Goal: Transaction & Acquisition: Purchase product/service

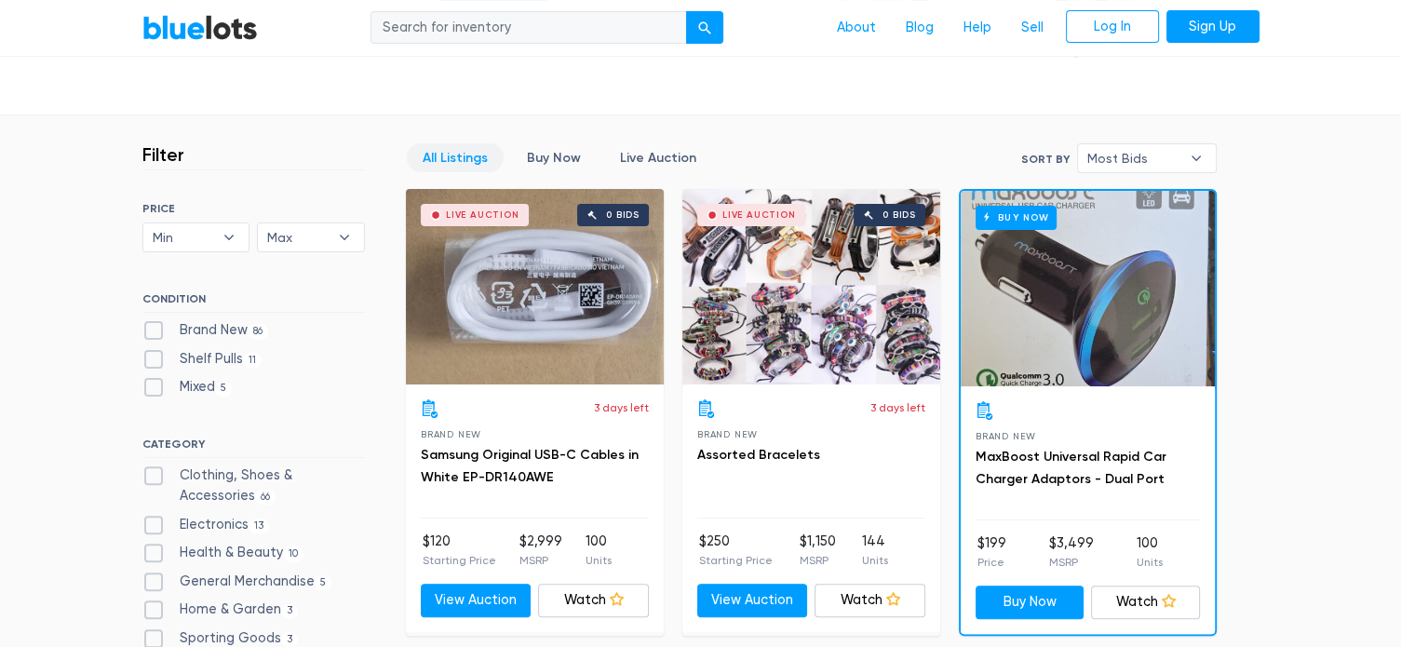
scroll to position [652, 0]
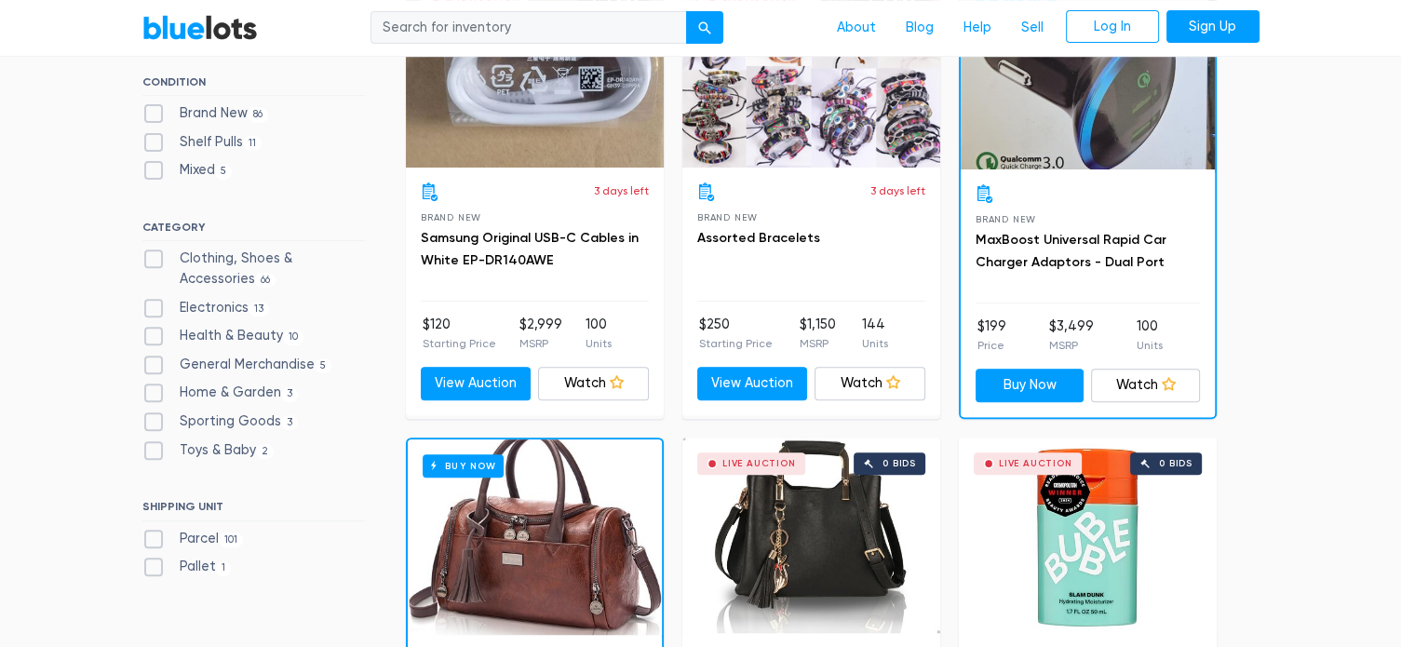
click at [158, 311] on label "Electronics 13" at bounding box center [206, 308] width 128 height 20
click at [155, 310] on input "Electronics 13" at bounding box center [148, 304] width 12 height 12
checkbox input "true"
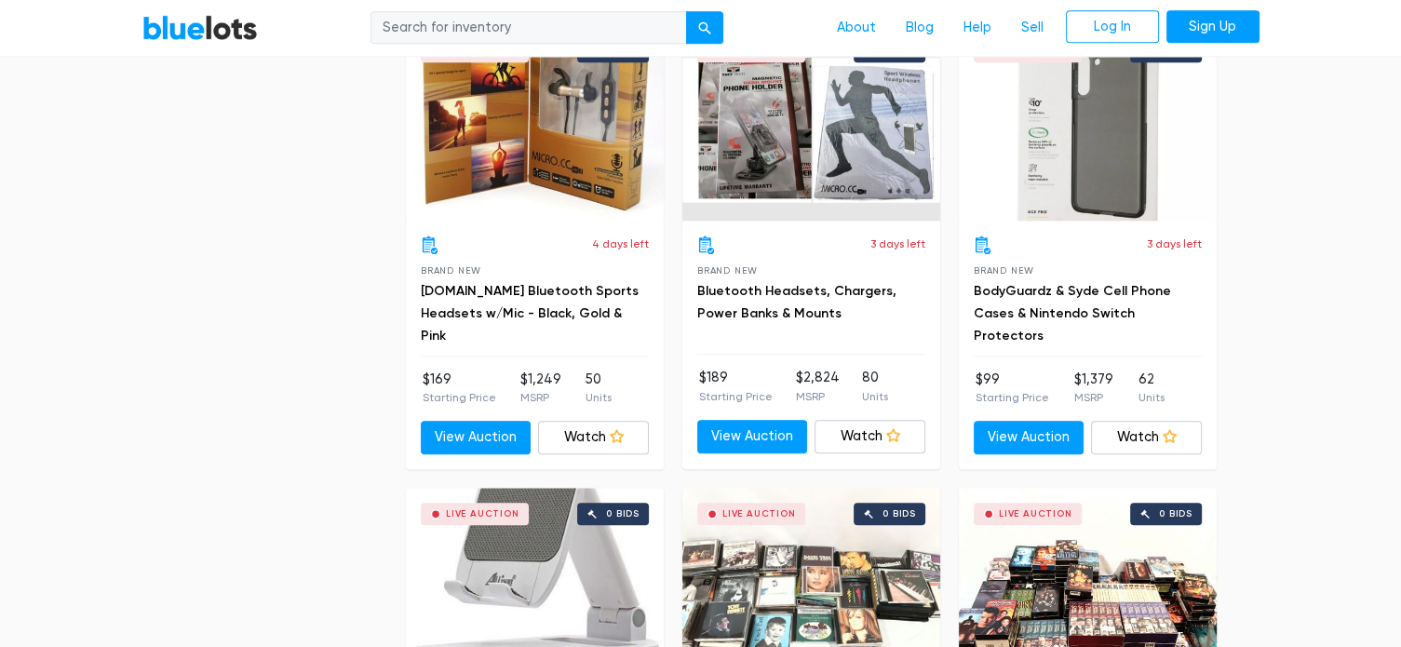
scroll to position [1897, 0]
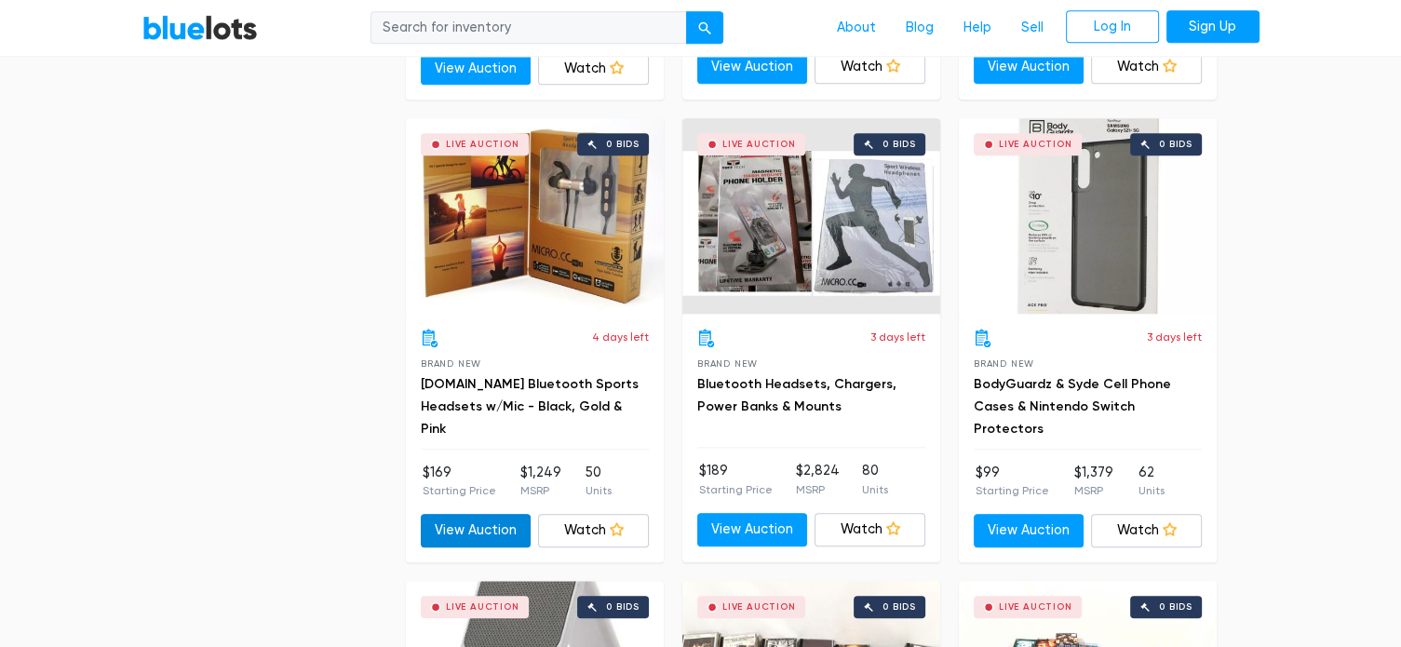
click at [477, 520] on link "View Auction" at bounding box center [476, 531] width 111 height 34
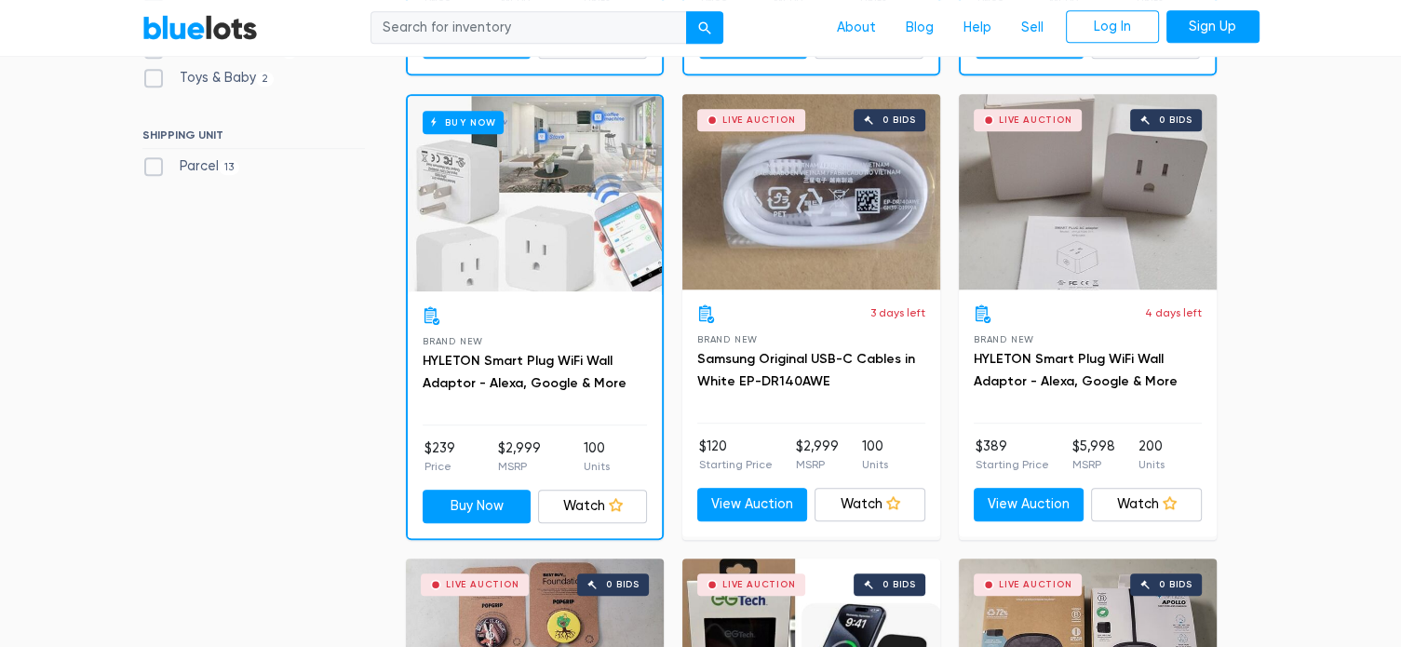
scroll to position [966, 0]
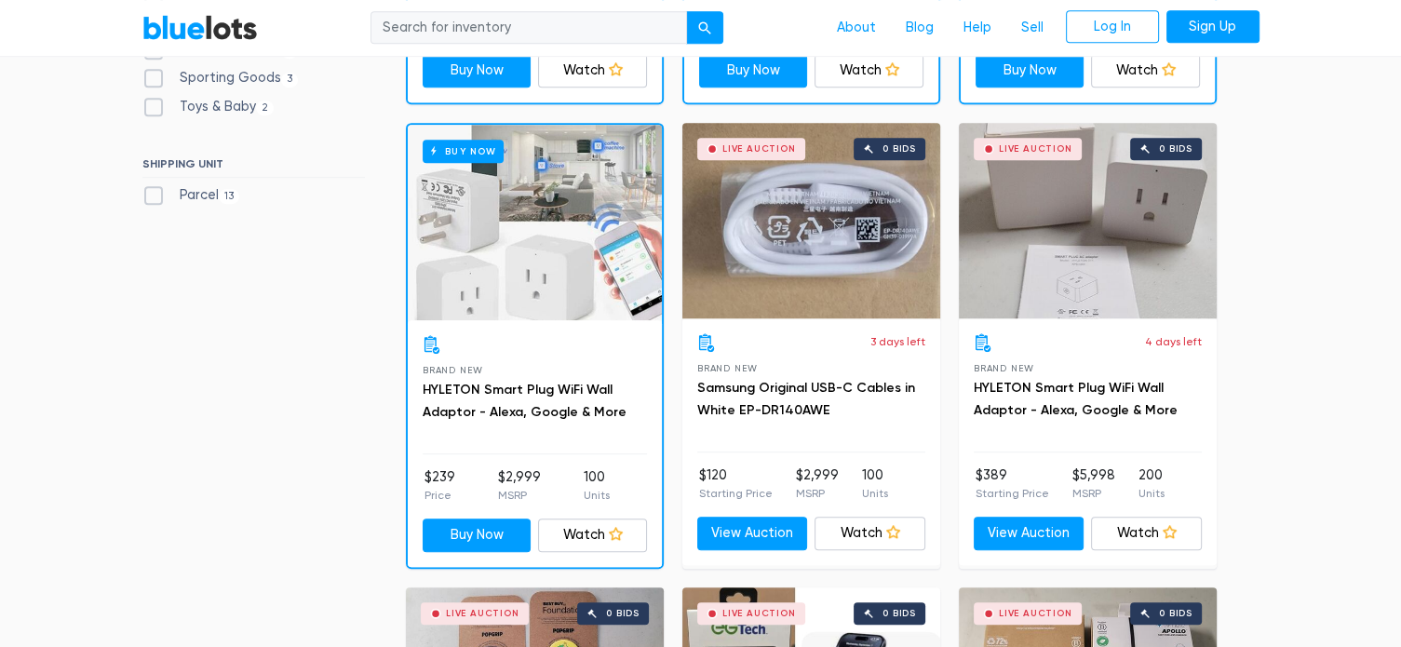
click at [570, 25] on input "search" at bounding box center [528, 28] width 316 height 34
type input "earbuds"
click at [686, 11] on button "submit" at bounding box center [704, 28] width 37 height 34
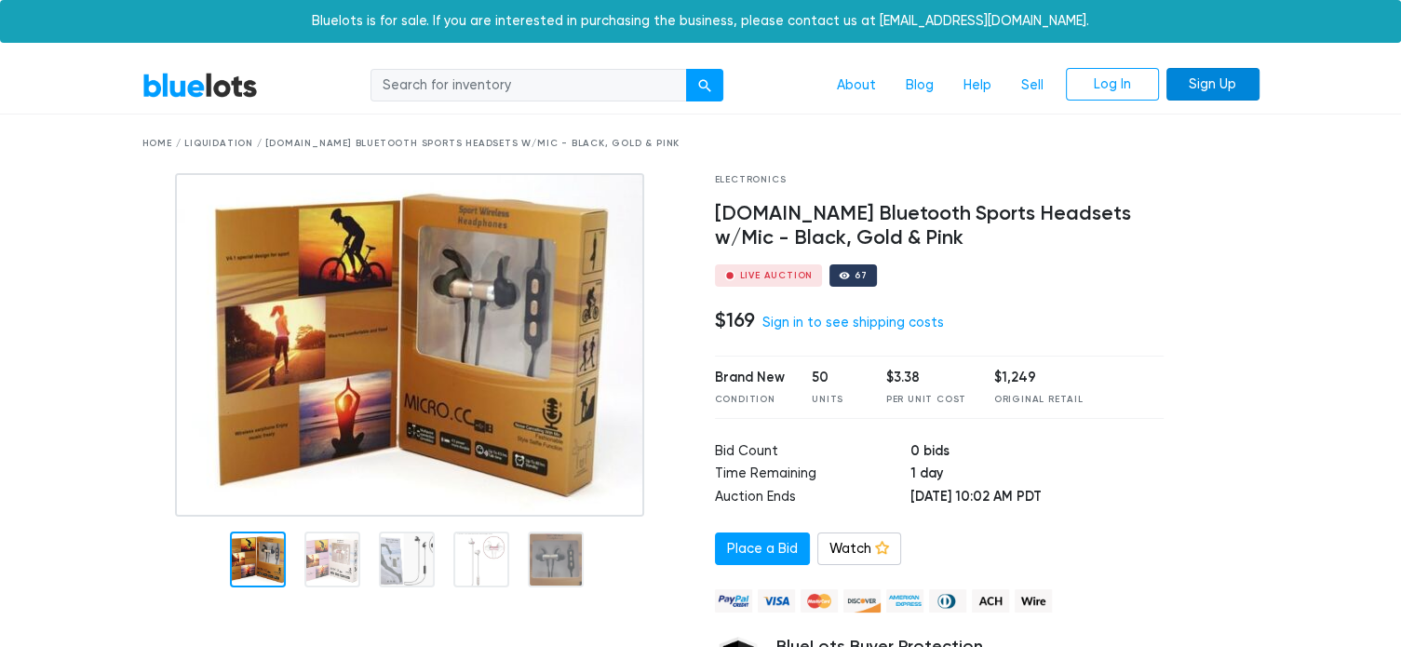
click at [1196, 85] on link "Sign Up" at bounding box center [1212, 85] width 93 height 34
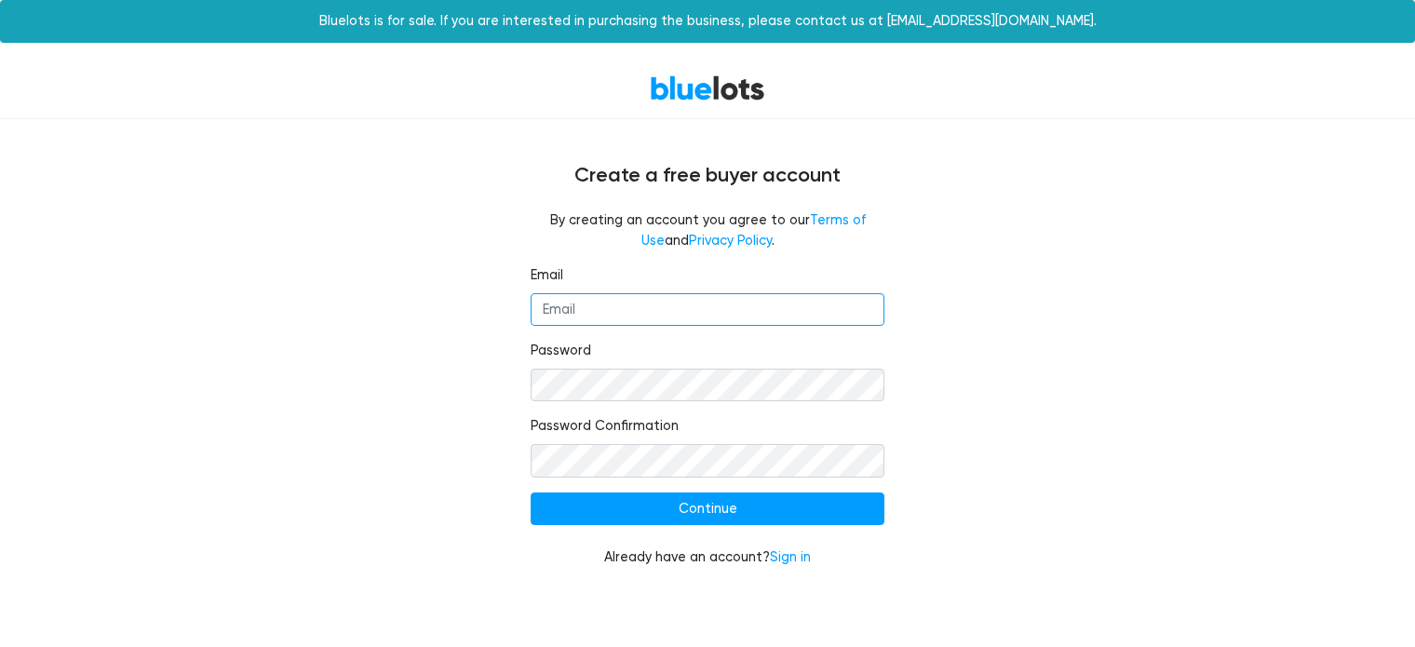
click at [656, 304] on input "Email" at bounding box center [708, 310] width 354 height 34
type input "james.taylor0425@gmail.com"
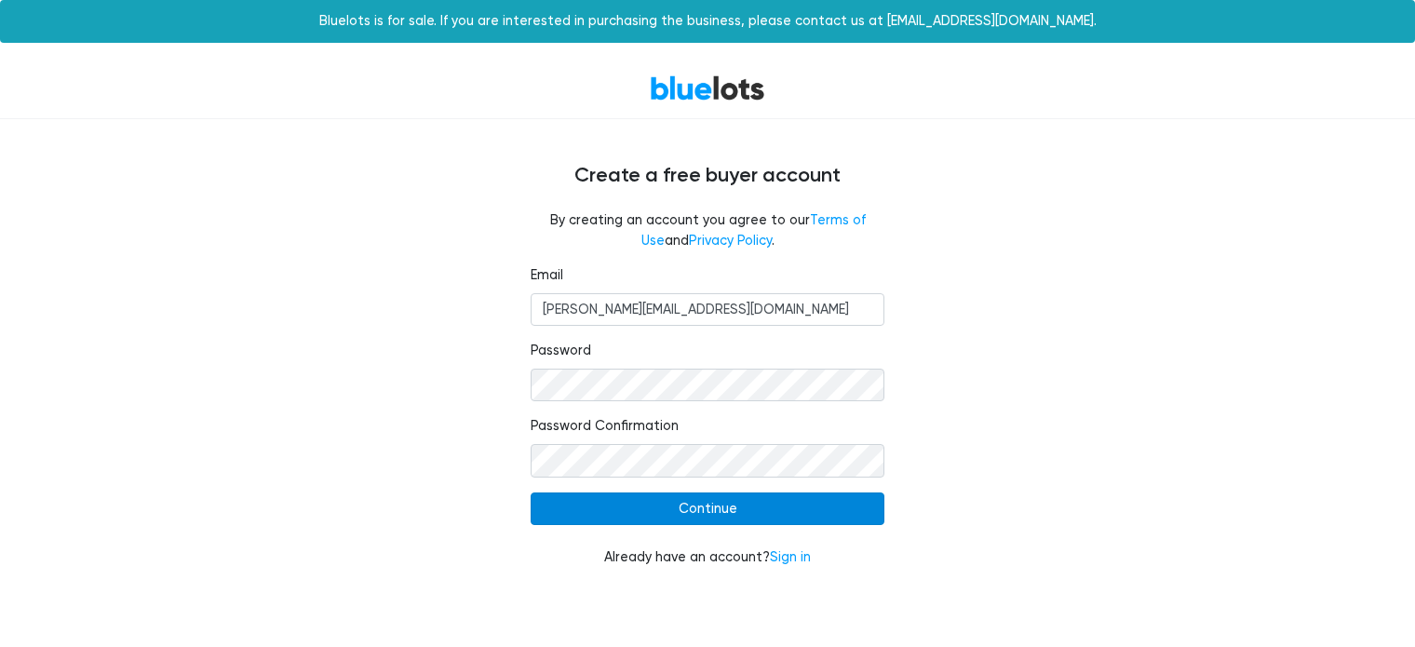
click at [680, 505] on input "Continue" at bounding box center [708, 509] width 354 height 34
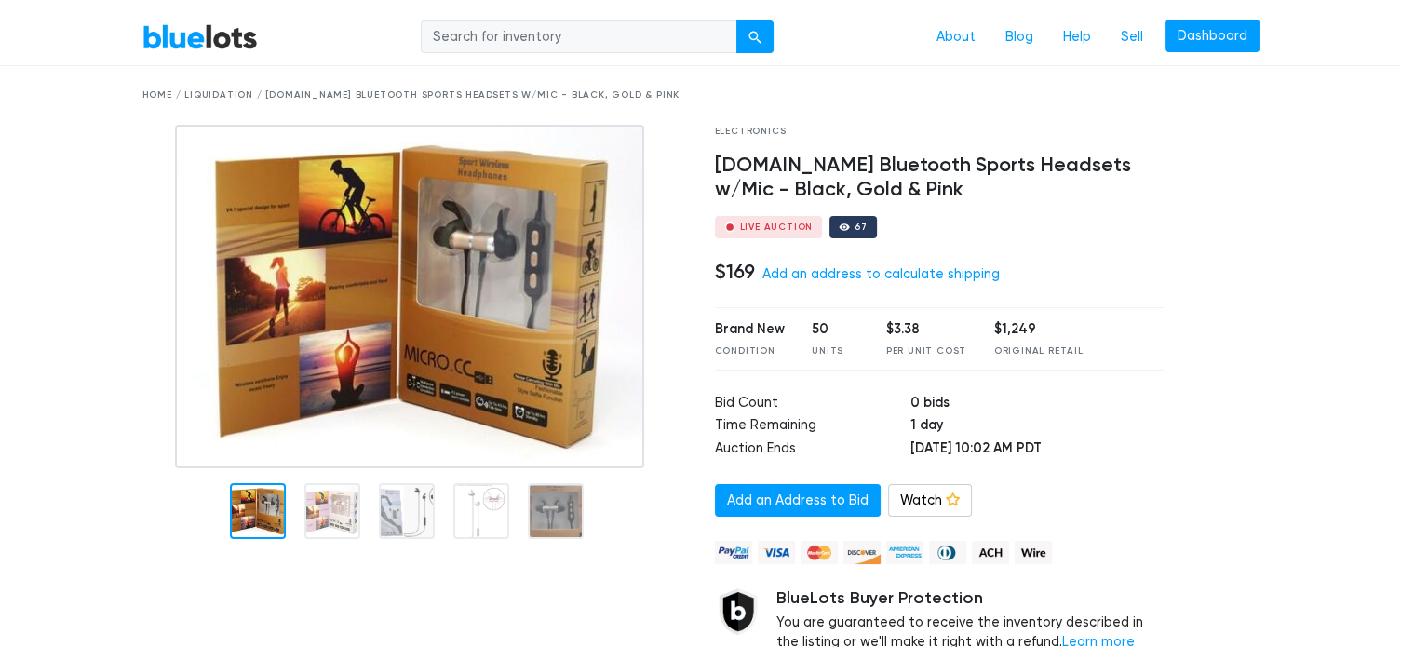
scroll to position [93, 0]
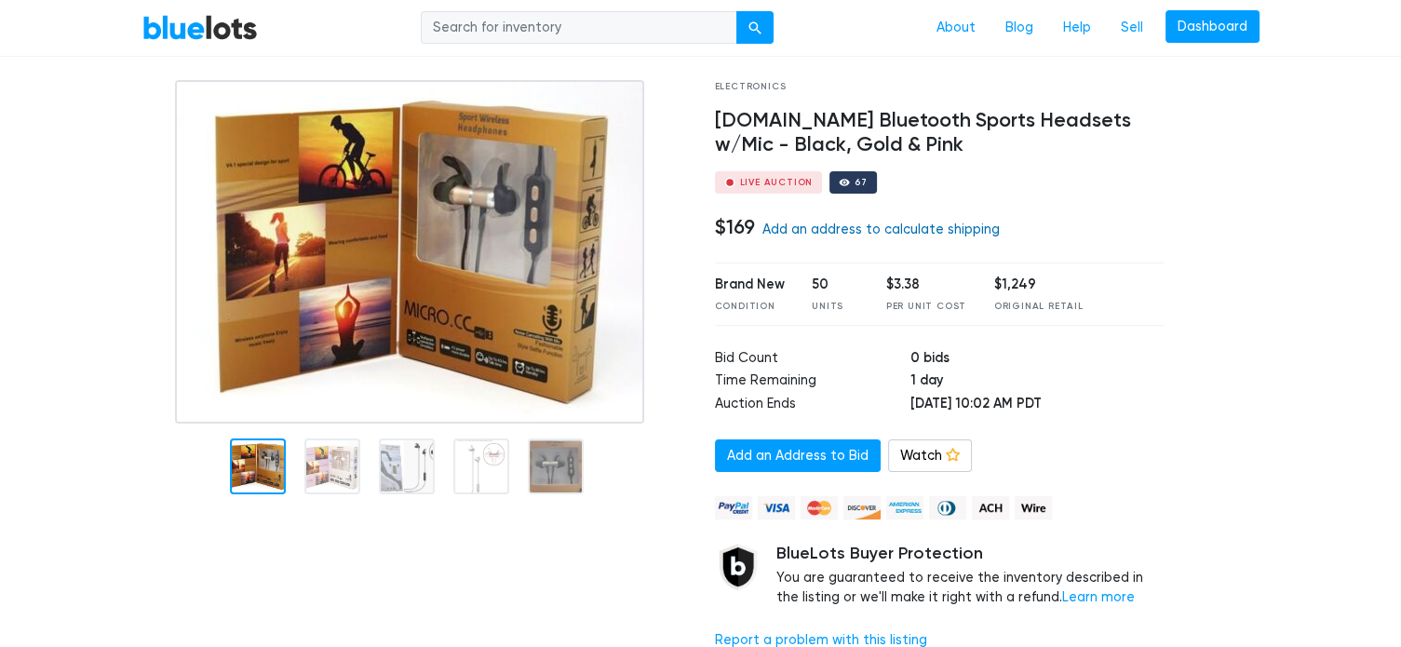
click at [820, 226] on link "Add an address to calculate shipping" at bounding box center [880, 230] width 237 height 16
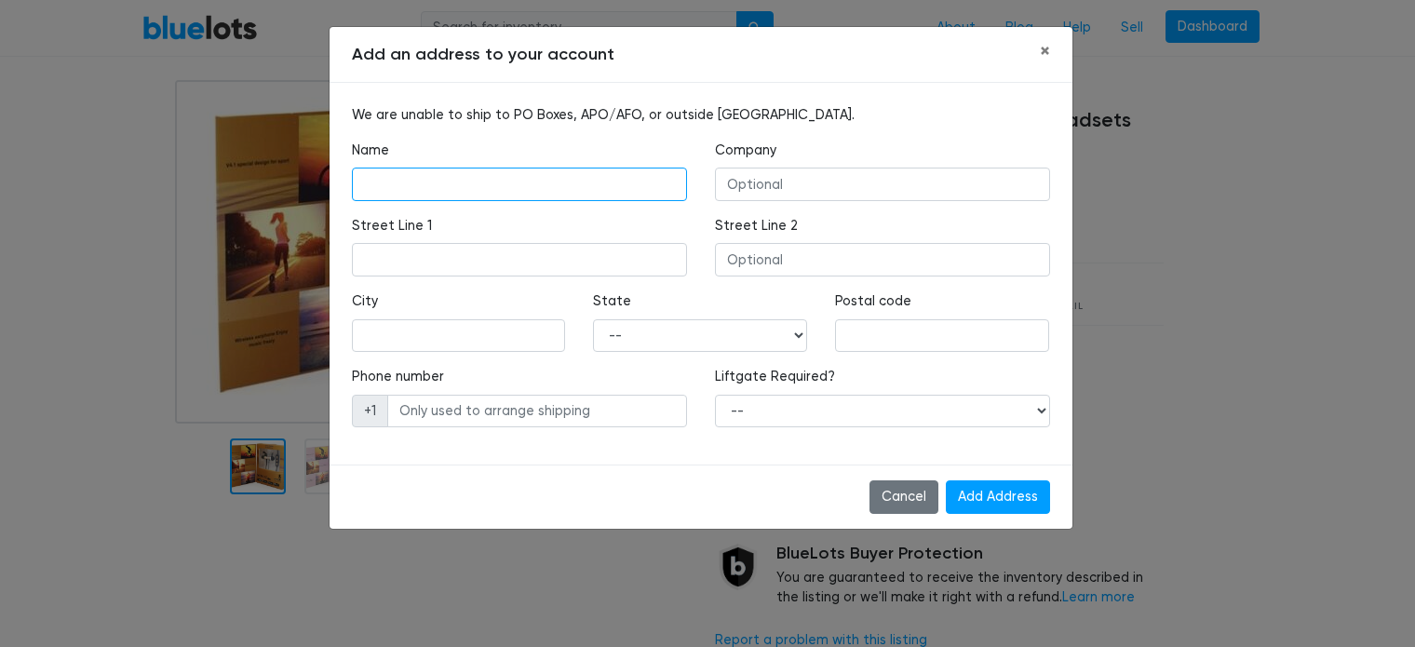
click at [569, 179] on input "text" at bounding box center [519, 185] width 335 height 34
type input "JAMES O TAYLOR"
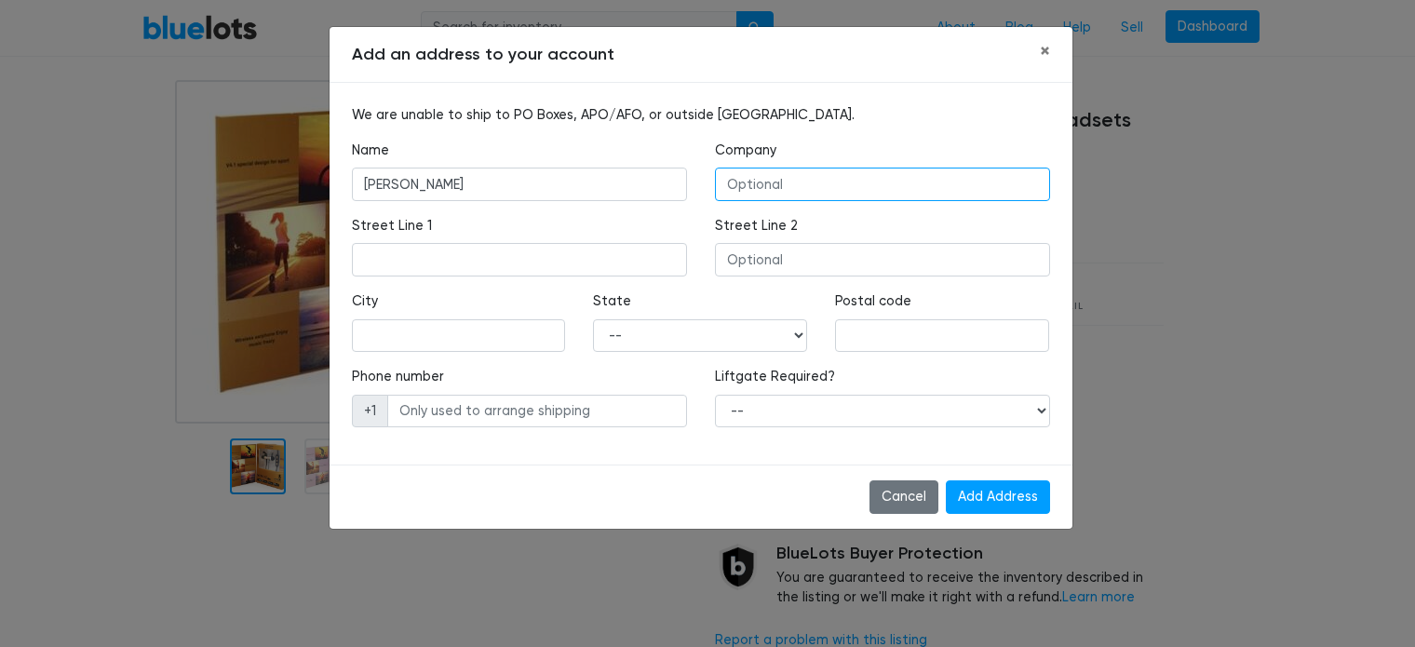
type input "department of juvenile justice"
type input "174 Pell Road SE"
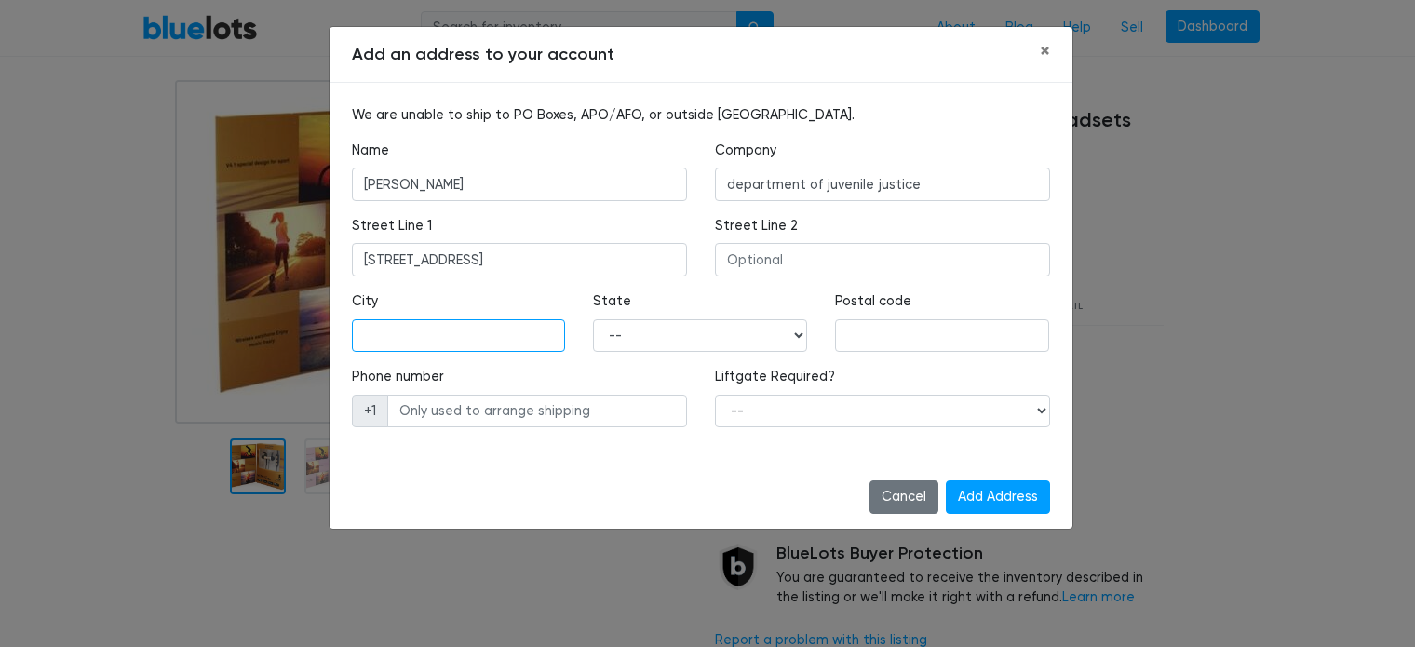
type input "Cleveland"
type input "37323"
type input "4234218238"
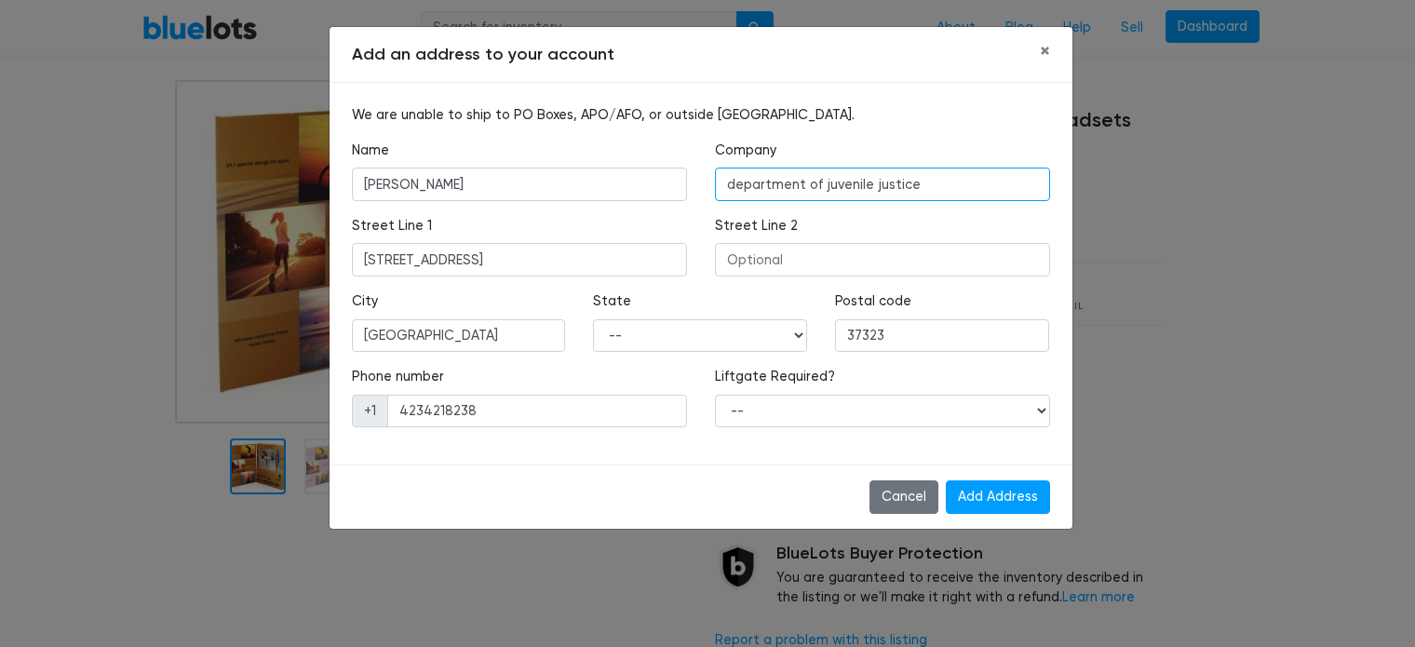
drag, startPoint x: 922, startPoint y: 185, endPoint x: 708, endPoint y: 198, distance: 214.5
click at [708, 198] on div "Company department of juvenile justice" at bounding box center [882, 178] width 363 height 75
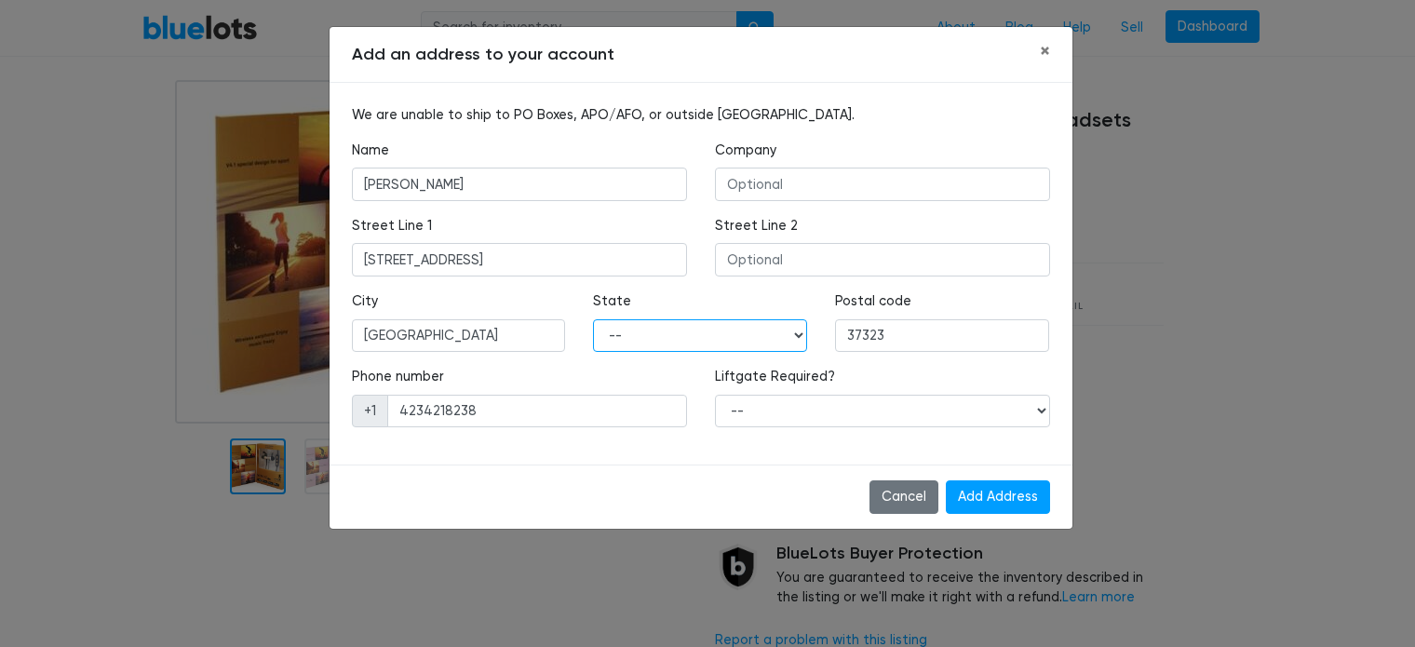
click at [643, 333] on select "-- Alabama Alaska Arizona Arkansas California Colorado Connecticut Delaware Dis…" at bounding box center [700, 336] width 214 height 34
select select "TN"
click at [593, 319] on select "-- Alabama Alaska Arizona Arkansas California Colorado Connecticut Delaware Dis…" at bounding box center [700, 336] width 214 height 34
click at [974, 491] on input "Add Address" at bounding box center [998, 497] width 104 height 34
click at [878, 403] on select "-- Yes No" at bounding box center [882, 412] width 335 height 34
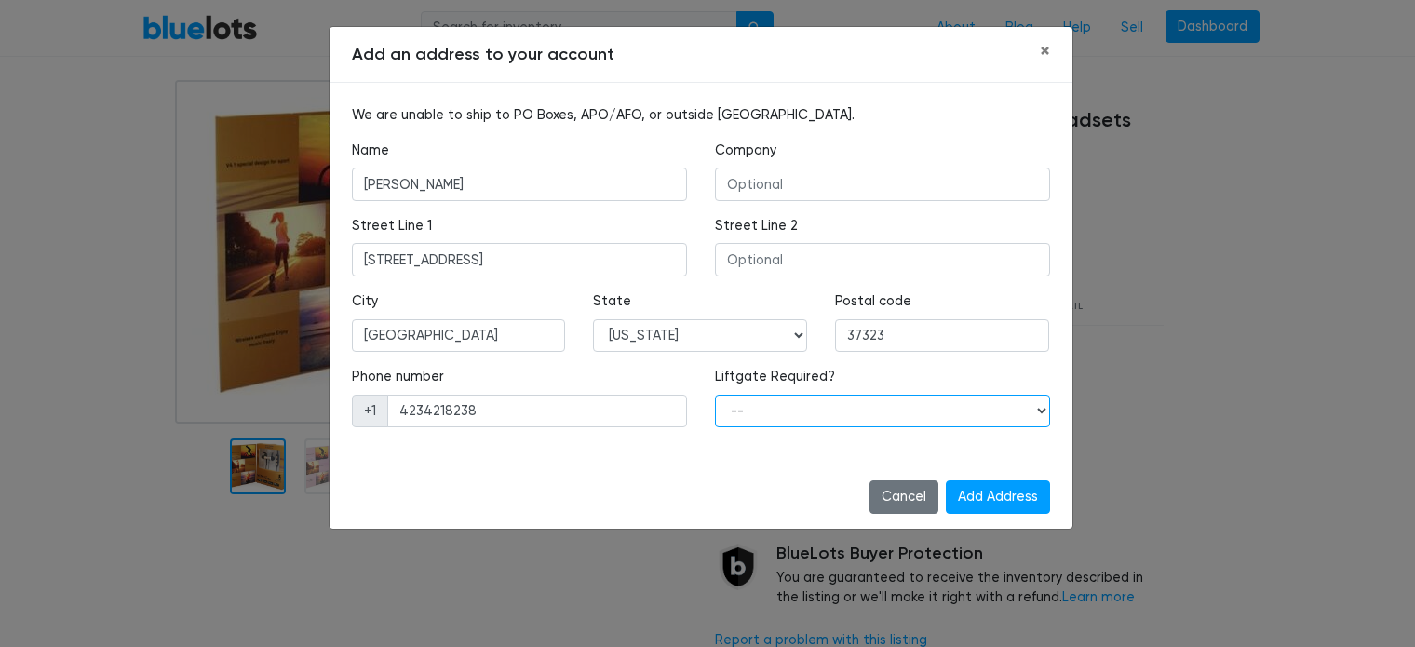
select select "0"
click at [715, 395] on select "-- Yes No" at bounding box center [882, 412] width 335 height 34
click at [972, 499] on input "Add Address" at bounding box center [998, 497] width 104 height 34
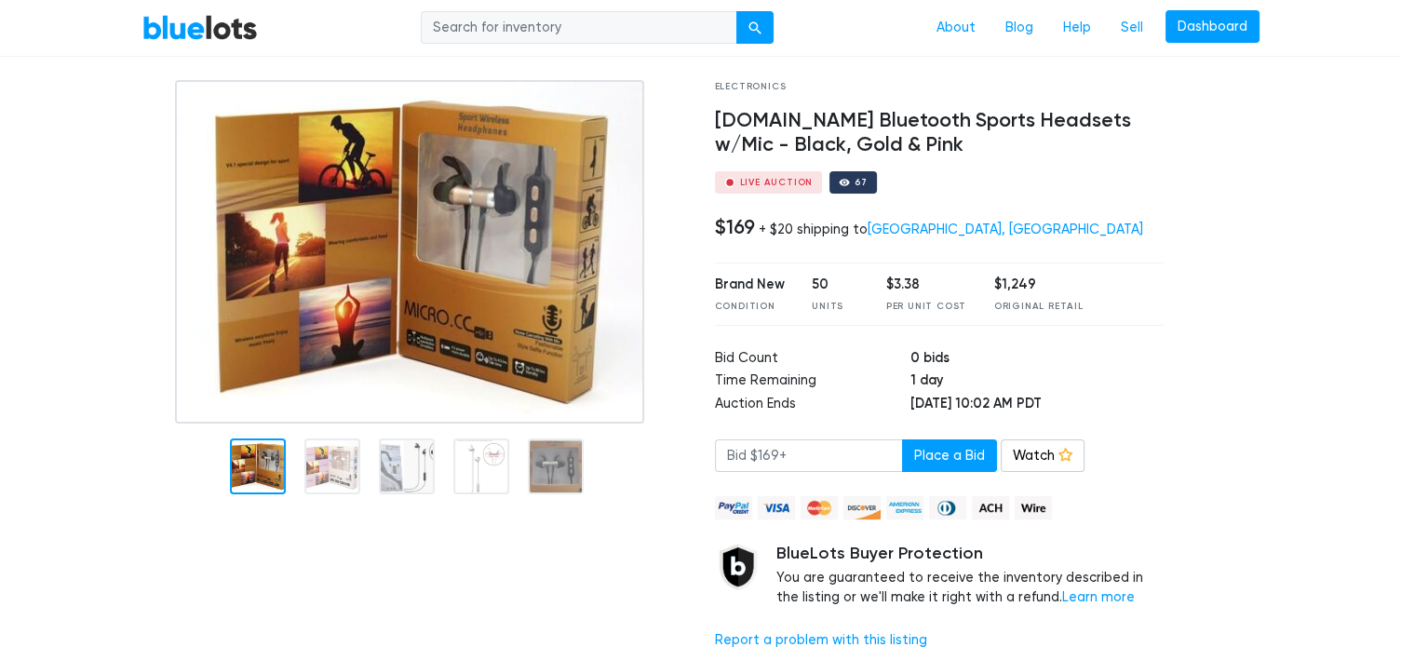
scroll to position [186, 0]
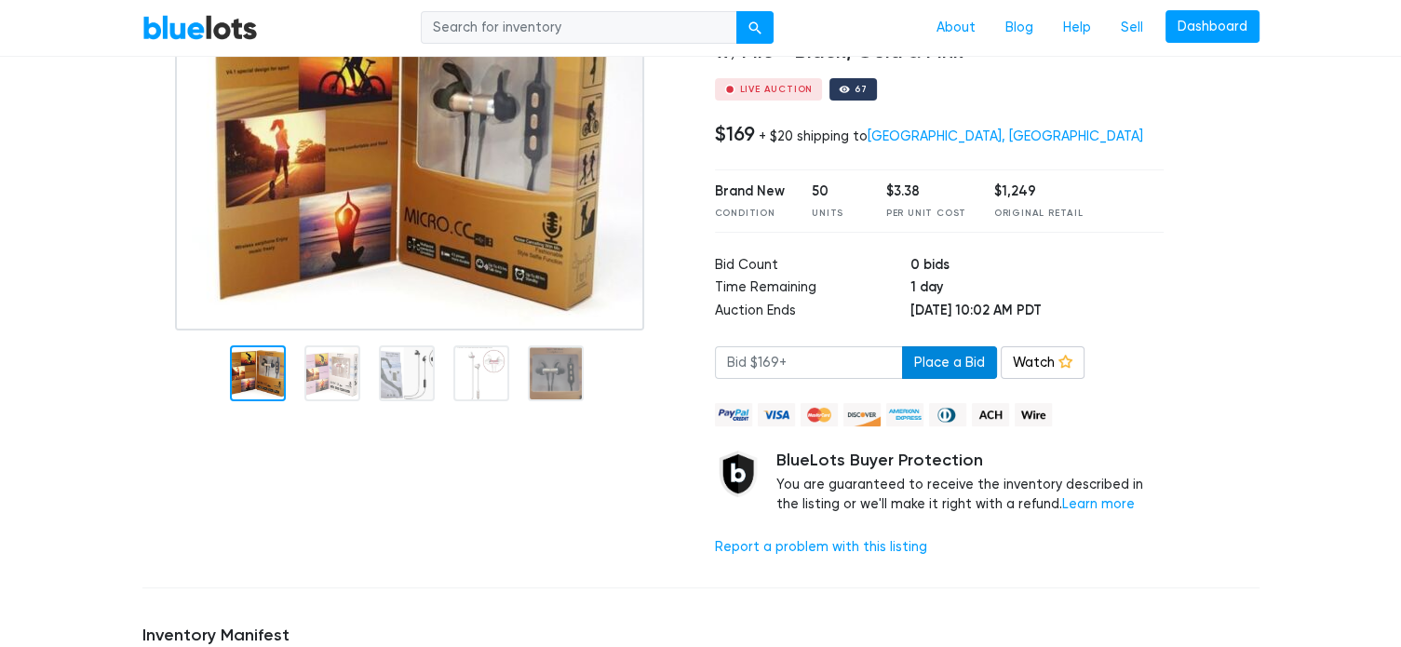
click at [927, 361] on button "Place a Bid" at bounding box center [949, 363] width 95 height 34
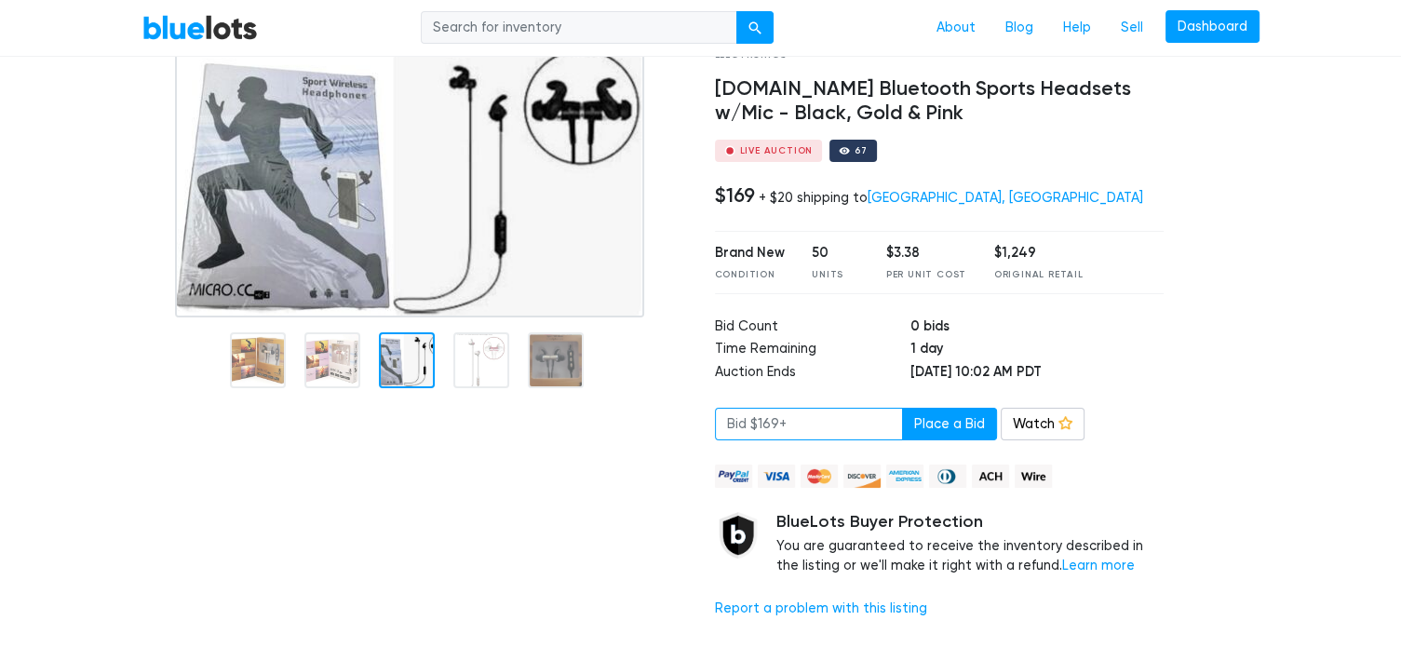
scroll to position [93, 0]
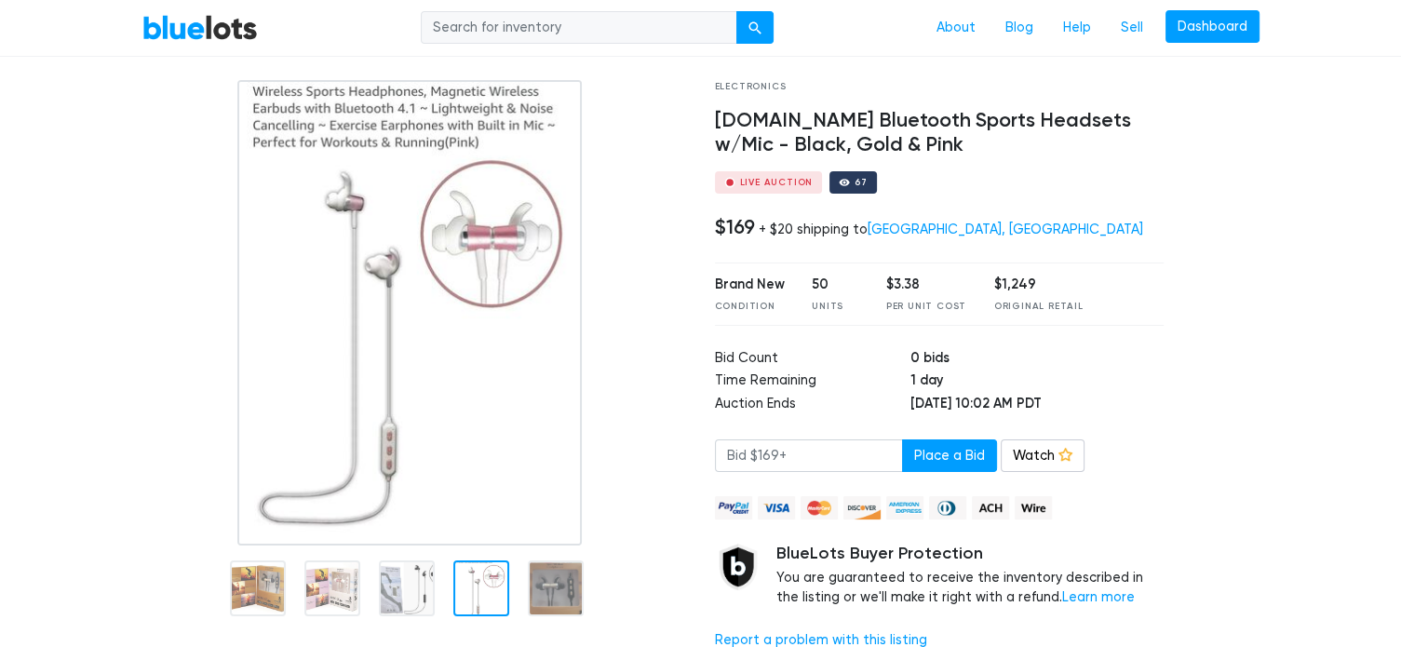
click at [186, 33] on link "BlueLots" at bounding box center [199, 27] width 115 height 27
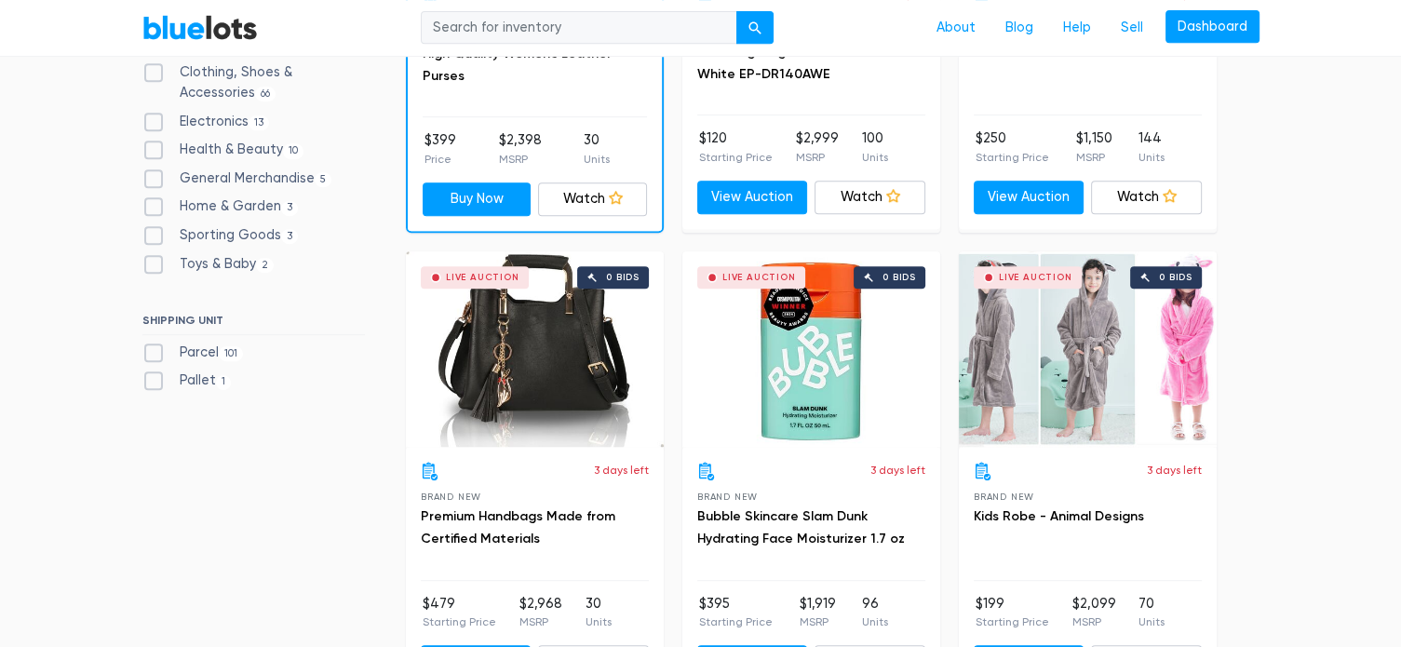
scroll to position [465, 0]
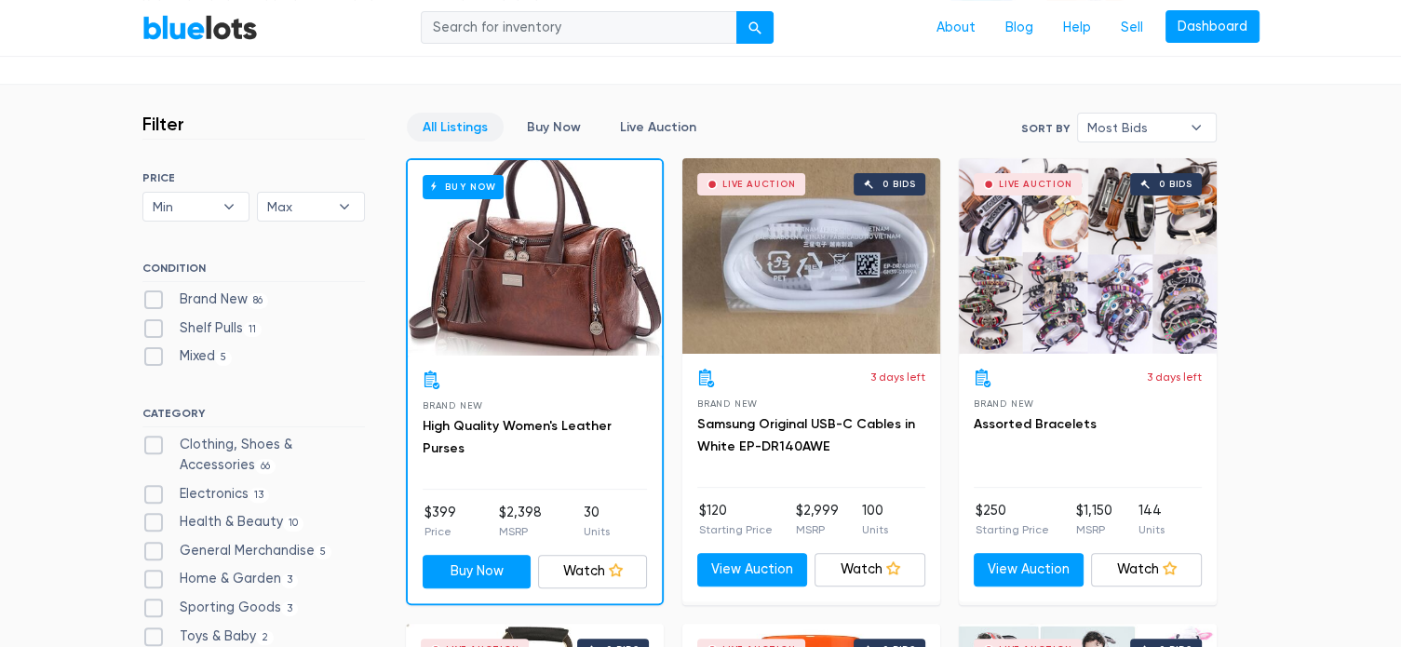
click at [156, 492] on label "Electronics 13" at bounding box center [206, 494] width 128 height 20
click at [155, 492] on input "Electronics 13" at bounding box center [148, 490] width 12 height 12
checkbox input "true"
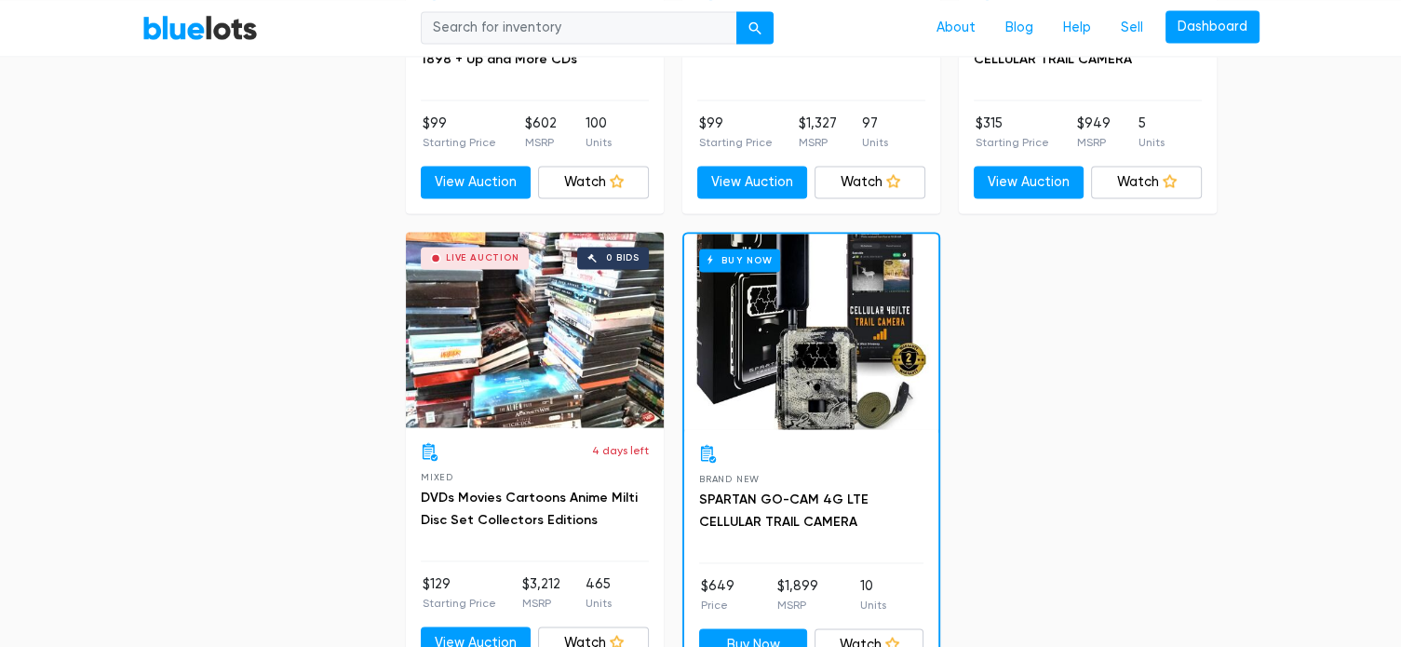
scroll to position [2828, 0]
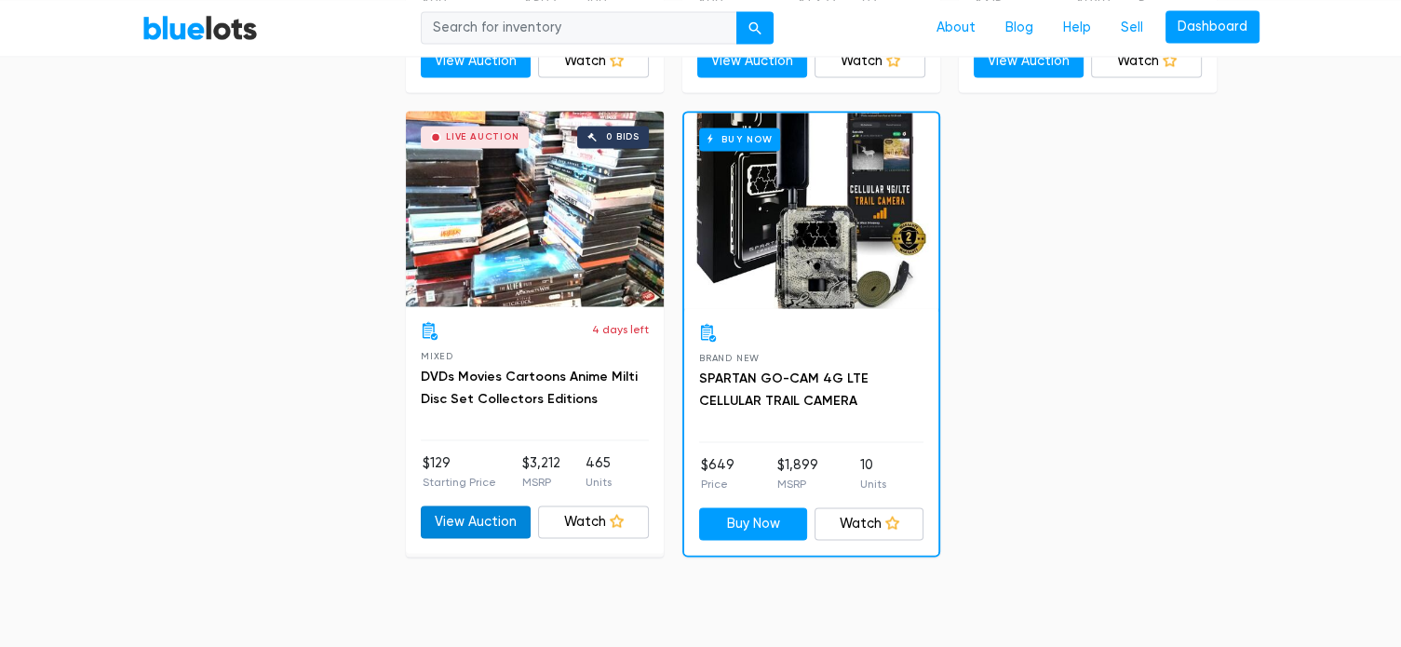
click at [484, 520] on link "View Auction" at bounding box center [476, 522] width 111 height 34
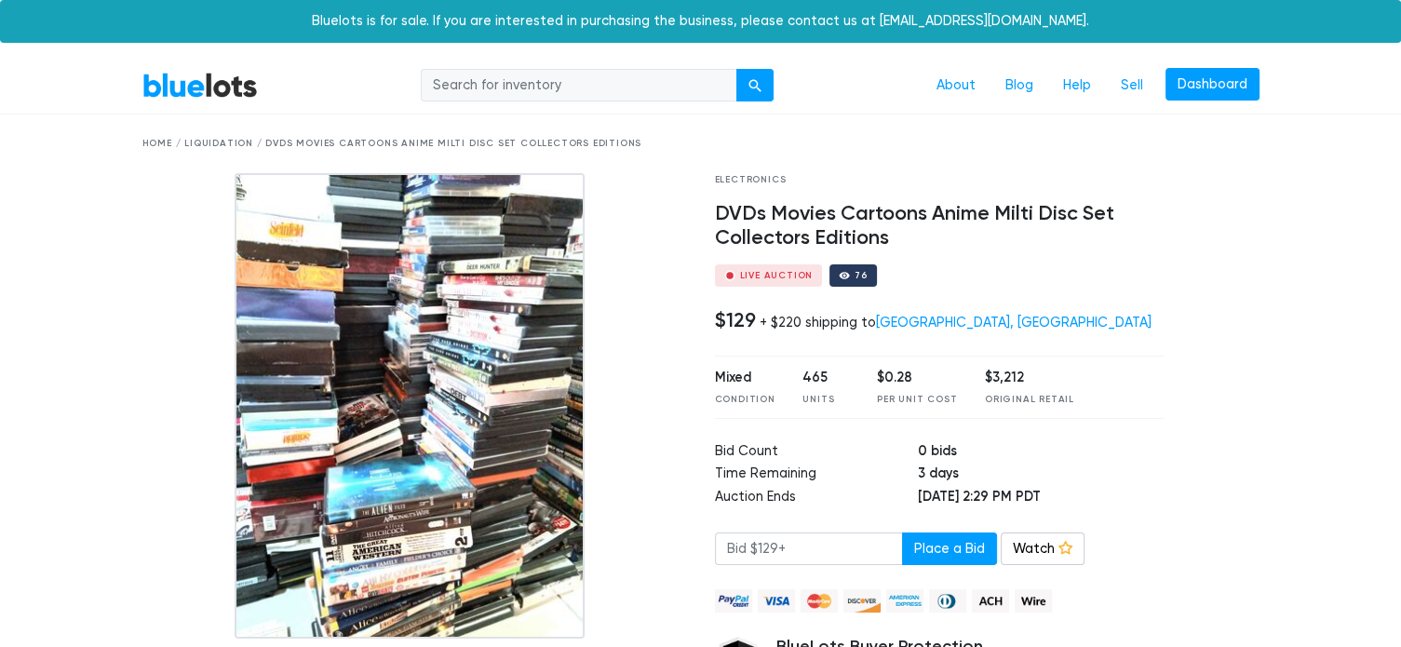
click at [209, 81] on link "BlueLots" at bounding box center [199, 85] width 115 height 27
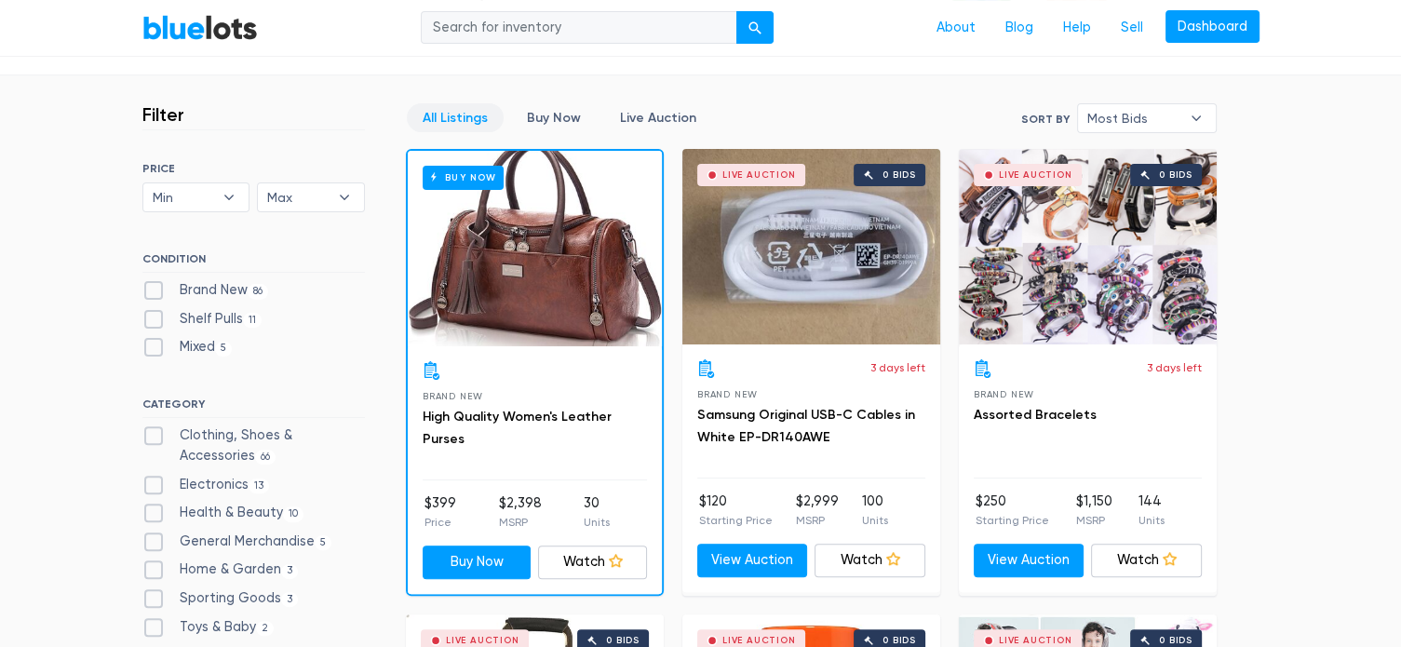
scroll to position [558, 0]
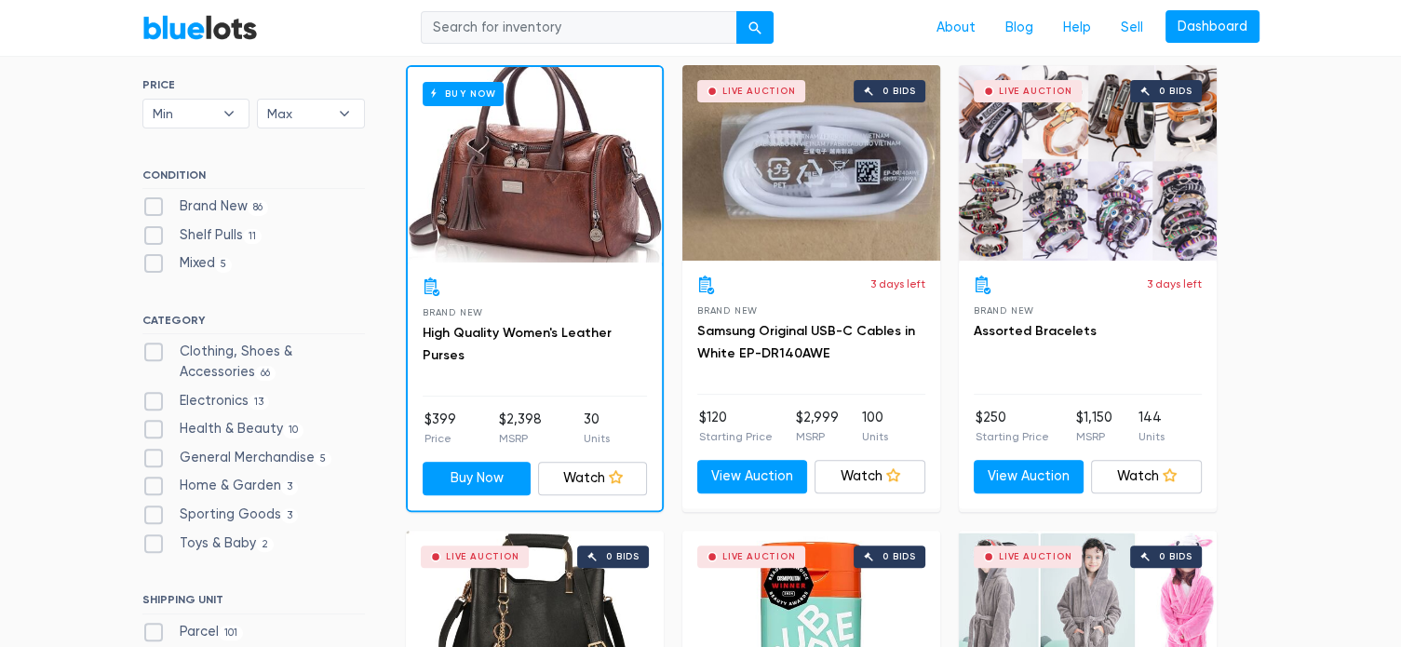
click at [154, 459] on label "General Merchandise 5" at bounding box center [237, 458] width 190 height 20
click at [154, 459] on Merchandise"] "General Merchandise 5" at bounding box center [148, 454] width 12 height 12
checkbox Merchandise"] "true"
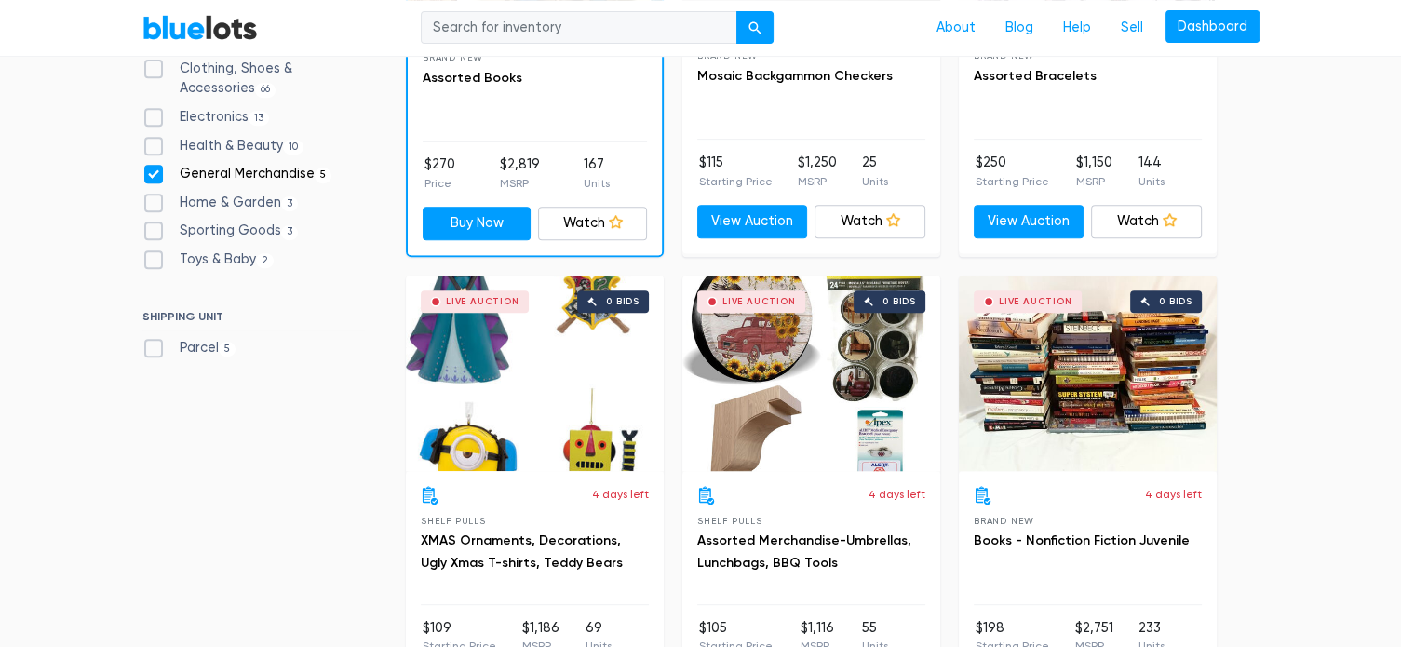
scroll to position [780, 0]
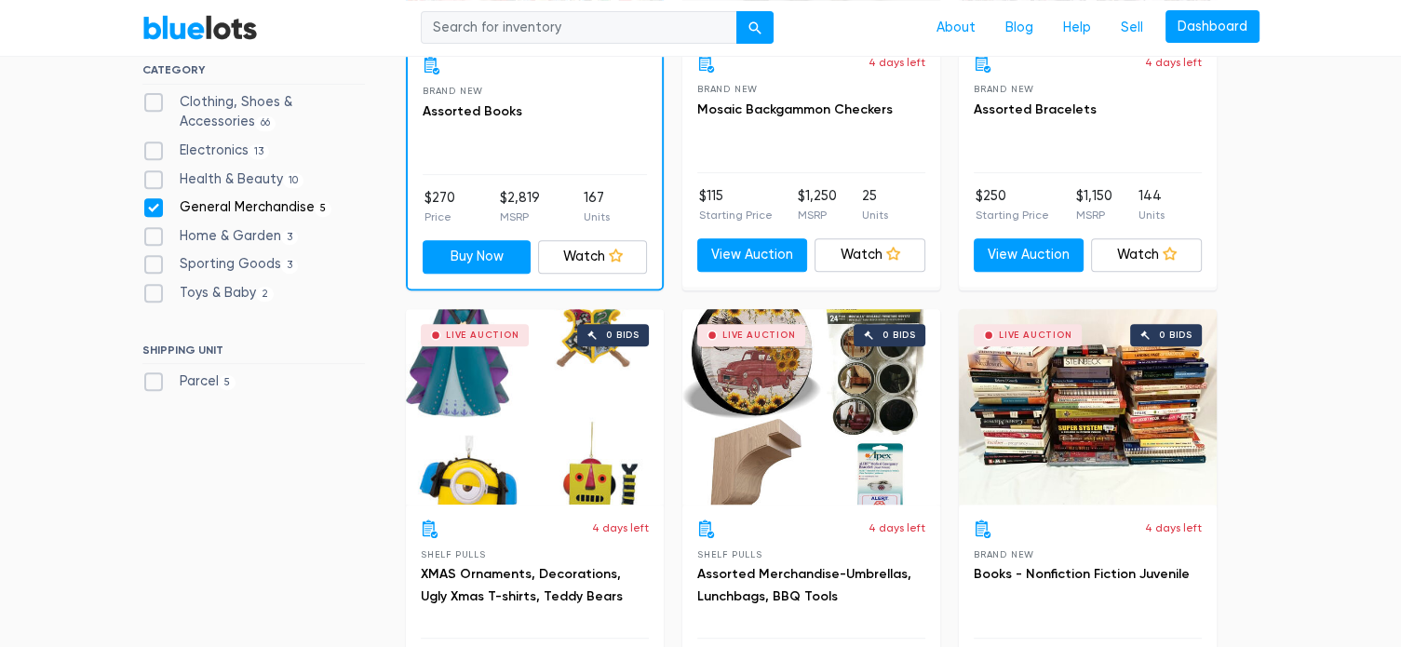
click at [152, 264] on label "Sporting Goods 3" at bounding box center [220, 264] width 156 height 20
click at [152, 264] on Goods"] "Sporting Goods 3" at bounding box center [148, 260] width 12 height 12
checkbox Goods"] "true"
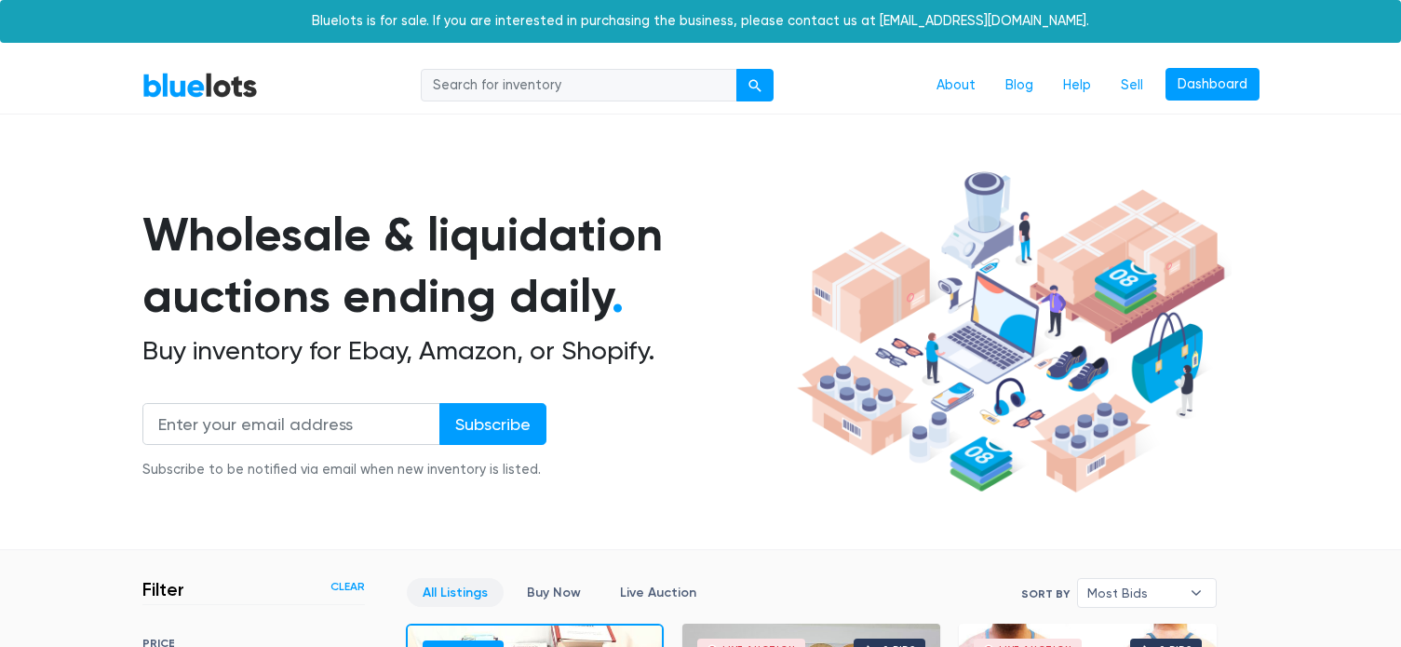
scroll to position [501, 0]
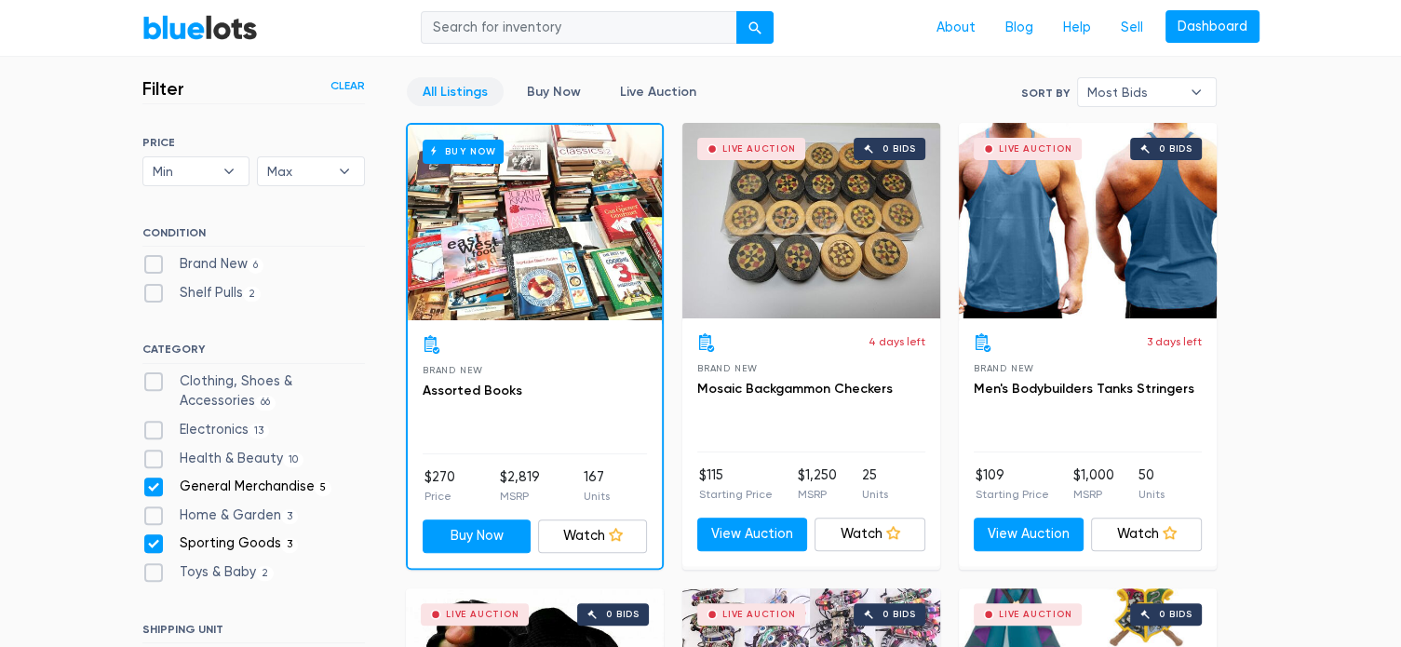
click at [153, 482] on label "General Merchandise 5" at bounding box center [237, 487] width 190 height 20
click at [153, 482] on Merchandise"] "General Merchandise 5" at bounding box center [148, 483] width 12 height 12
checkbox Merchandise"] "false"
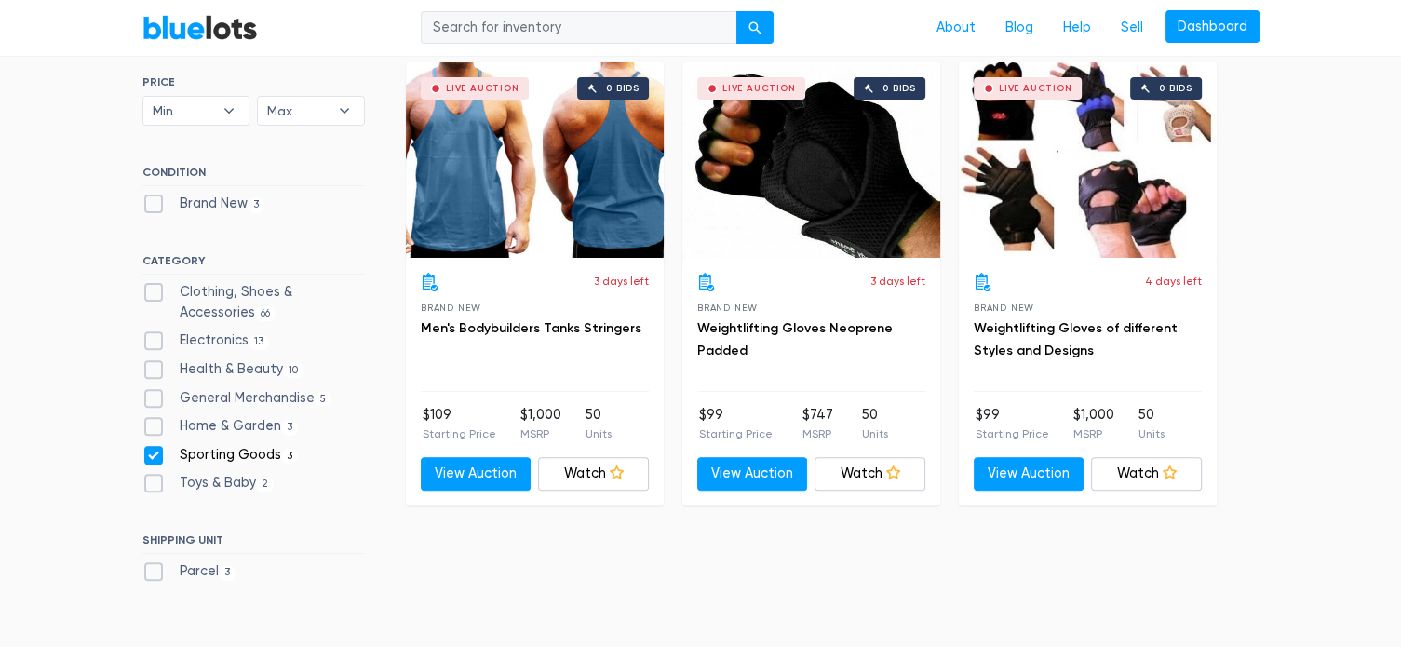
scroll to position [594, 0]
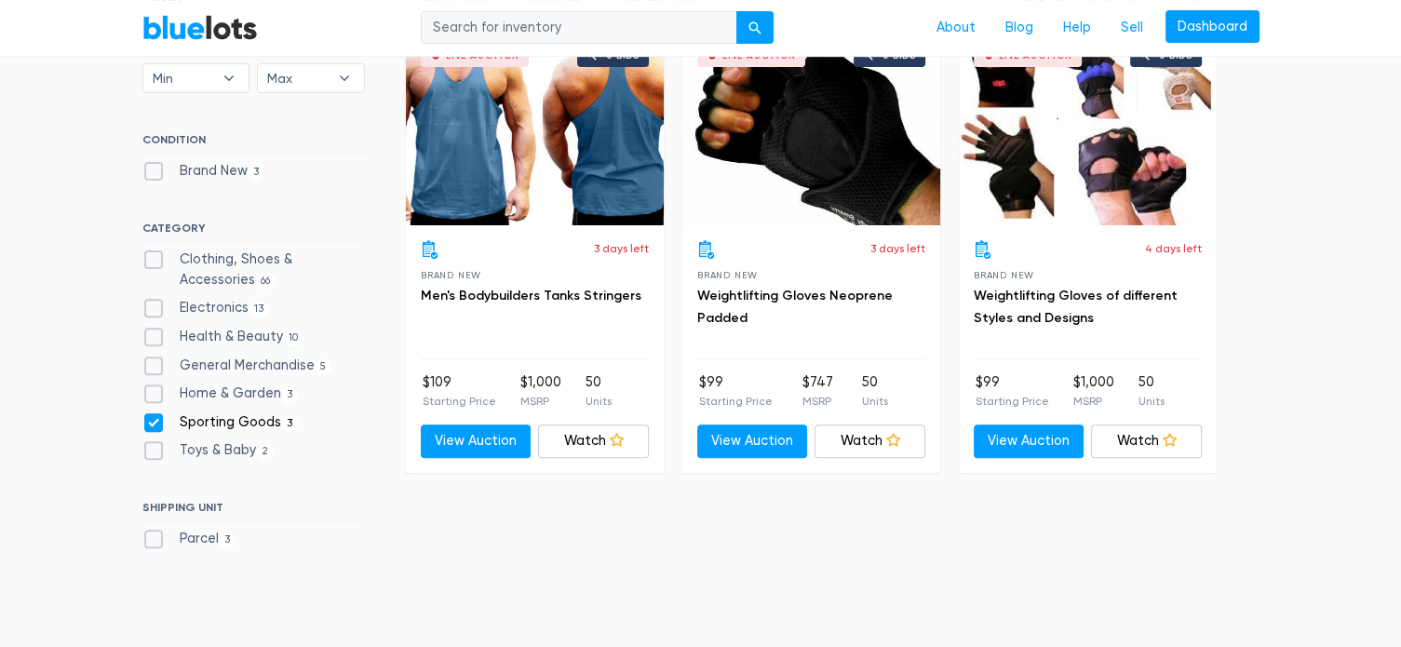
click at [156, 448] on label "Toys & Baby [DEMOGRAPHIC_DATA]" at bounding box center [208, 450] width 132 height 20
click at [155, 448] on Baby"] "Toys & Baby [DEMOGRAPHIC_DATA]" at bounding box center [148, 446] width 12 height 12
checkbox Baby"] "true"
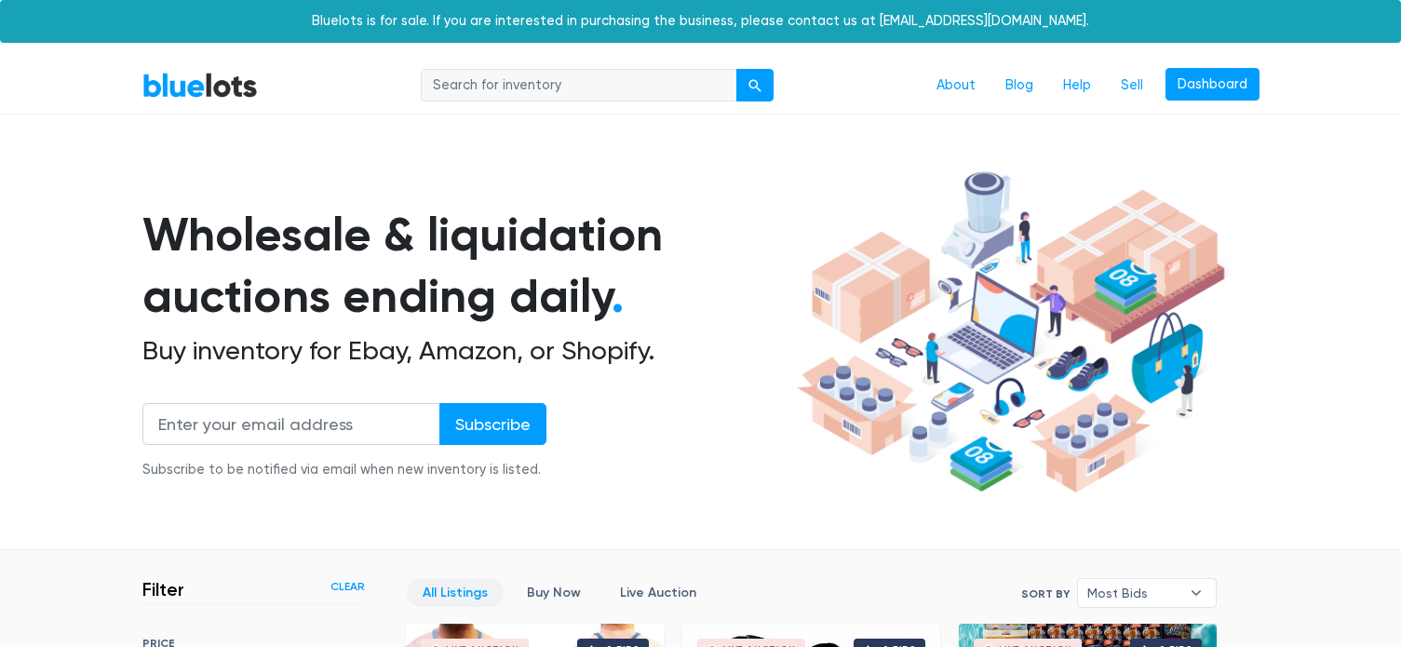
scroll to position [501, 0]
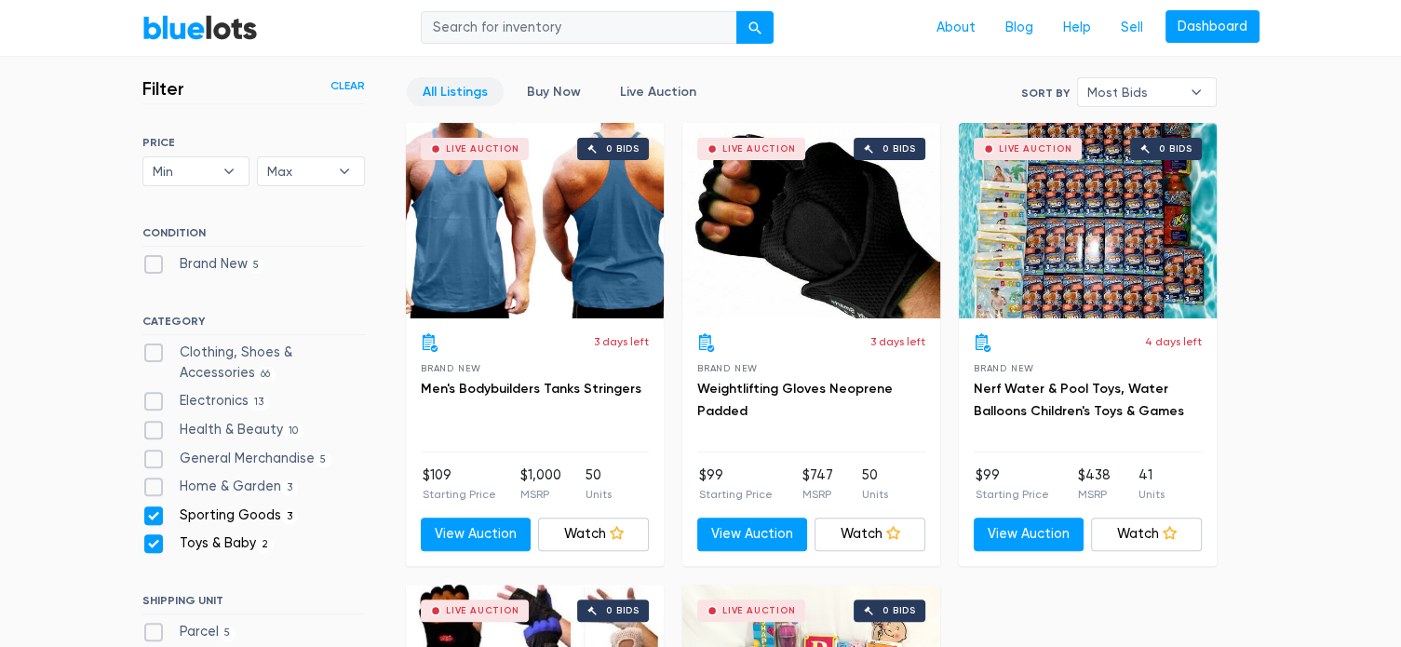
click at [160, 507] on label "Sporting Goods 3" at bounding box center [220, 515] width 156 height 20
click at [155, 507] on Goods"] "Sporting Goods 3" at bounding box center [148, 511] width 12 height 12
checkbox Goods"] "false"
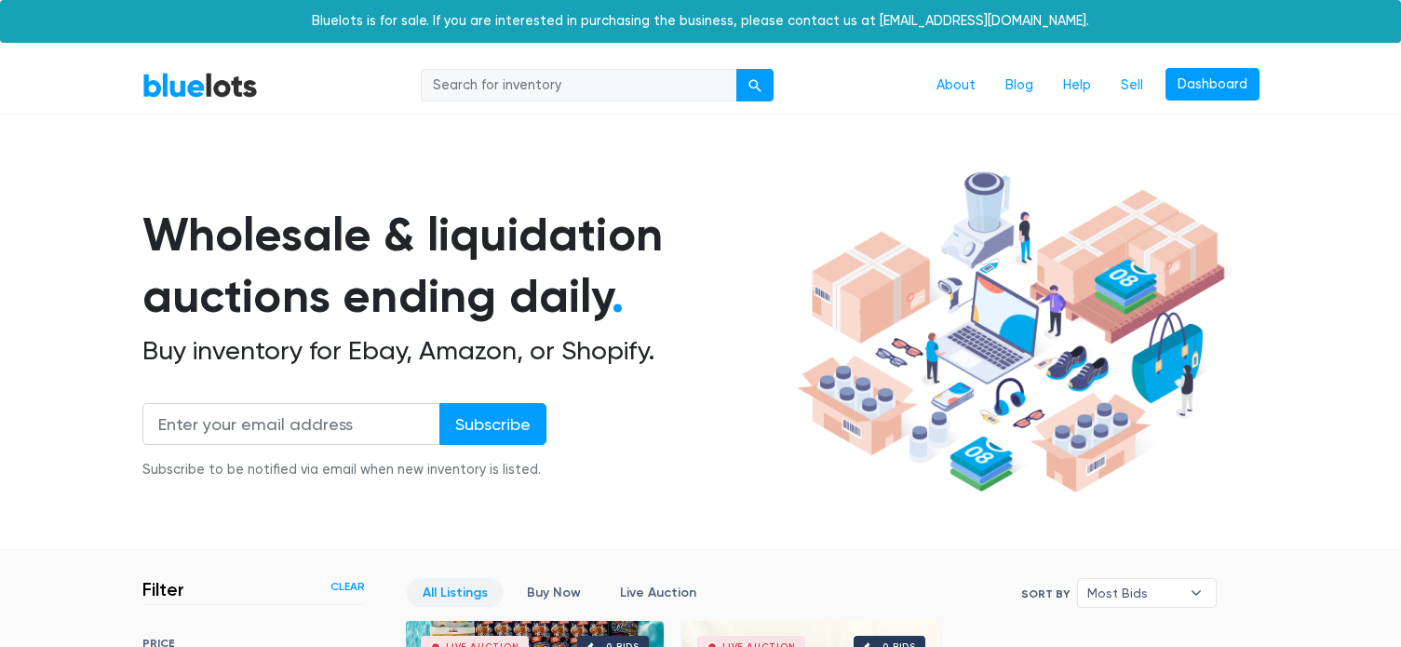
scroll to position [501, 0]
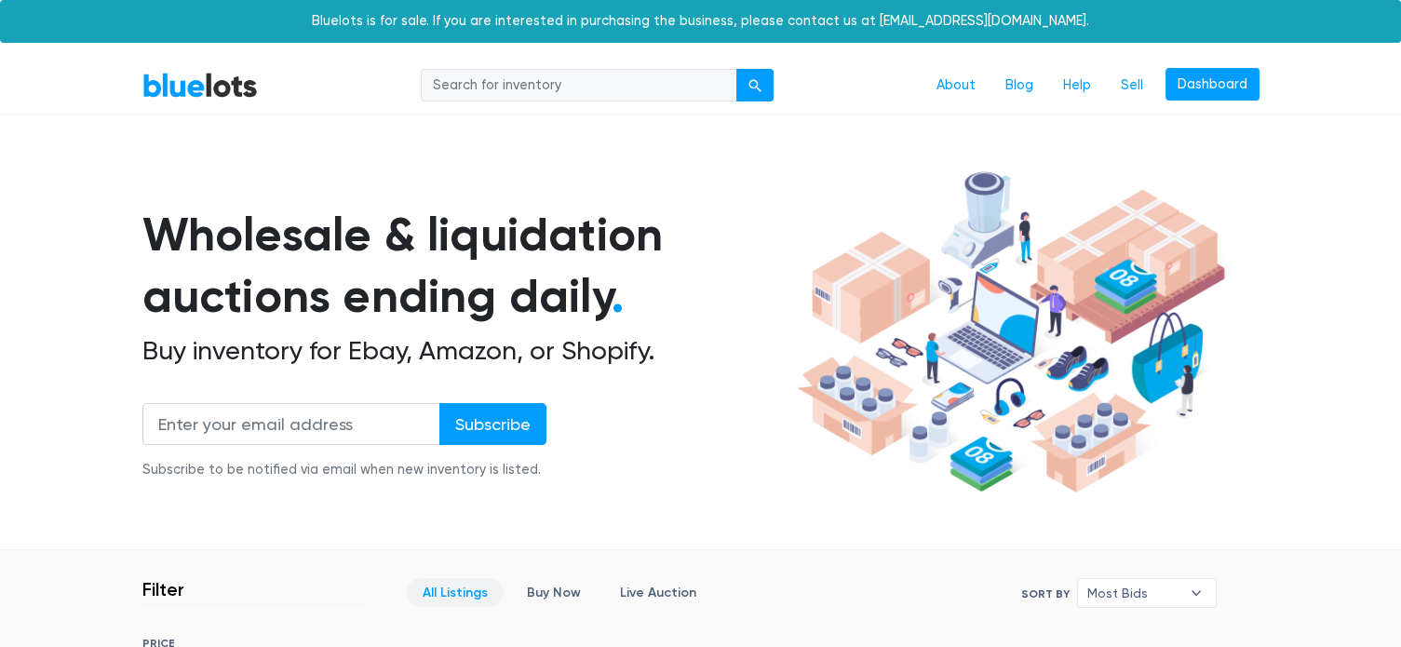
click at [222, 78] on link "BlueLots" at bounding box center [199, 85] width 115 height 27
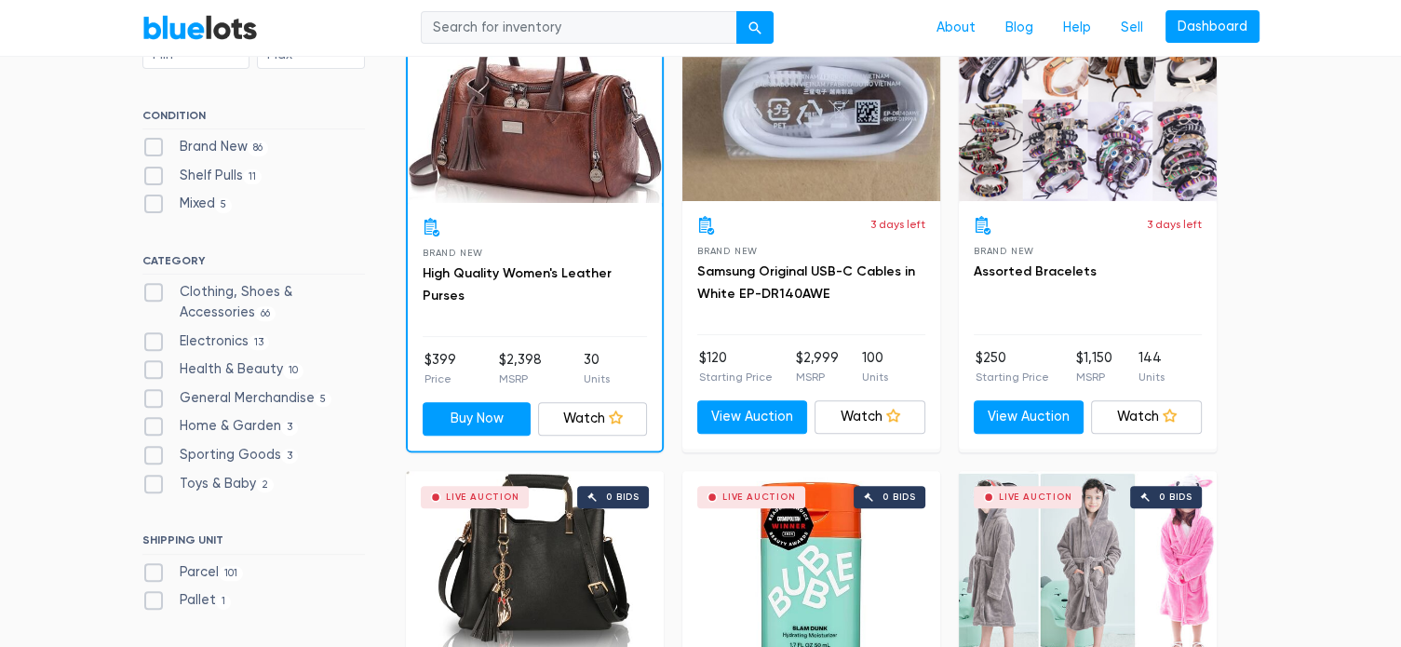
scroll to position [652, 0]
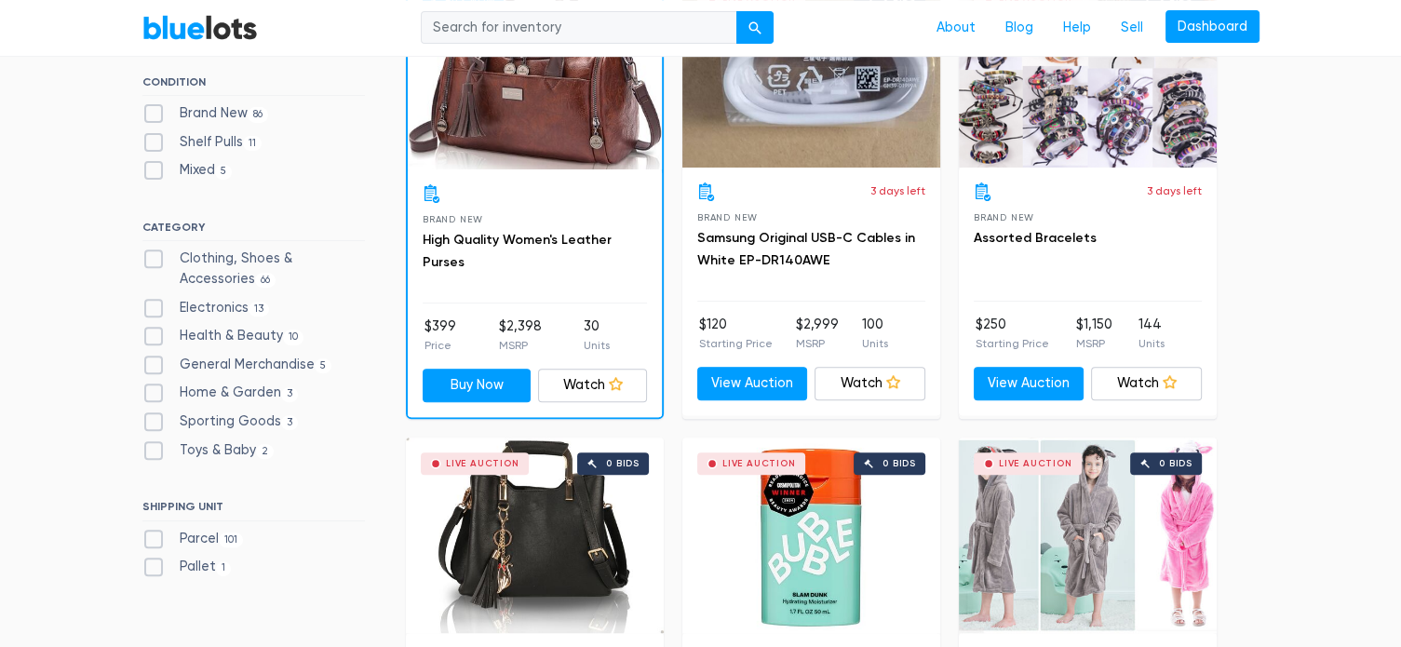
click at [150, 443] on label "Toys & Baby 2" at bounding box center [208, 450] width 132 height 20
click at [150, 443] on Baby"] "Toys & Baby [DEMOGRAPHIC_DATA]" at bounding box center [148, 446] width 12 height 12
checkbox Baby"] "true"
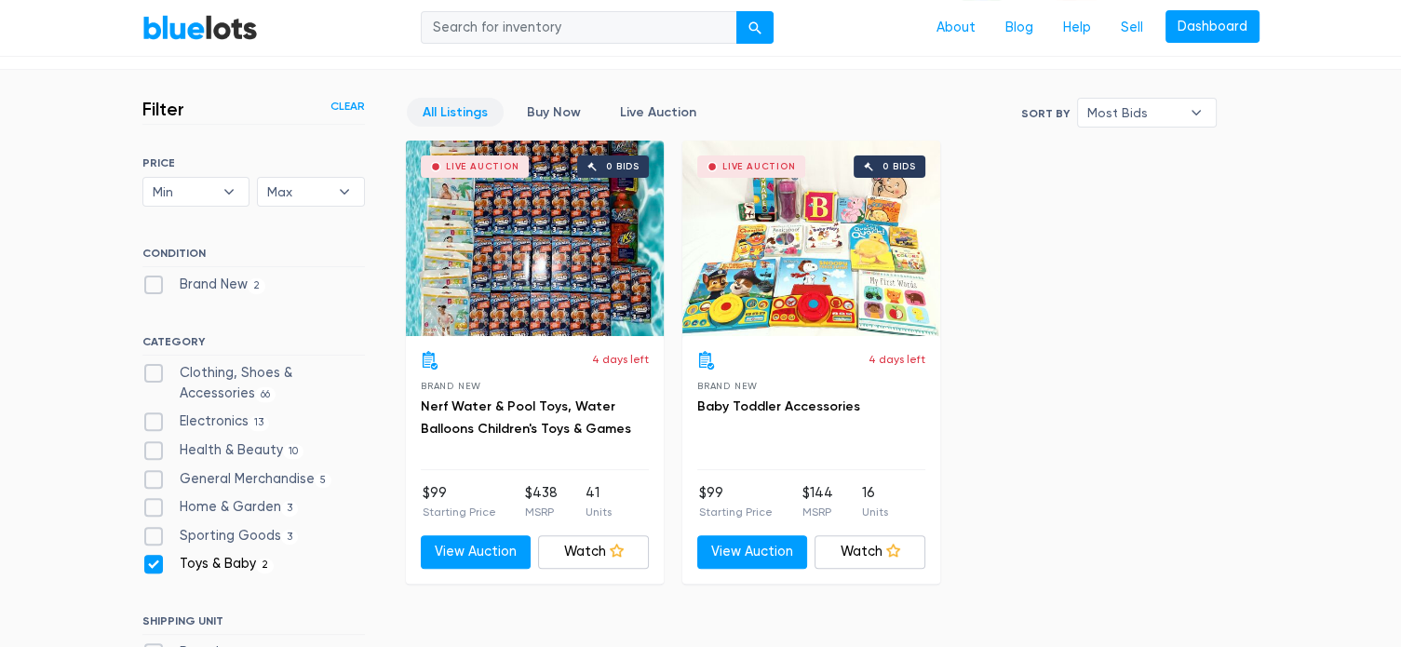
scroll to position [473, 0]
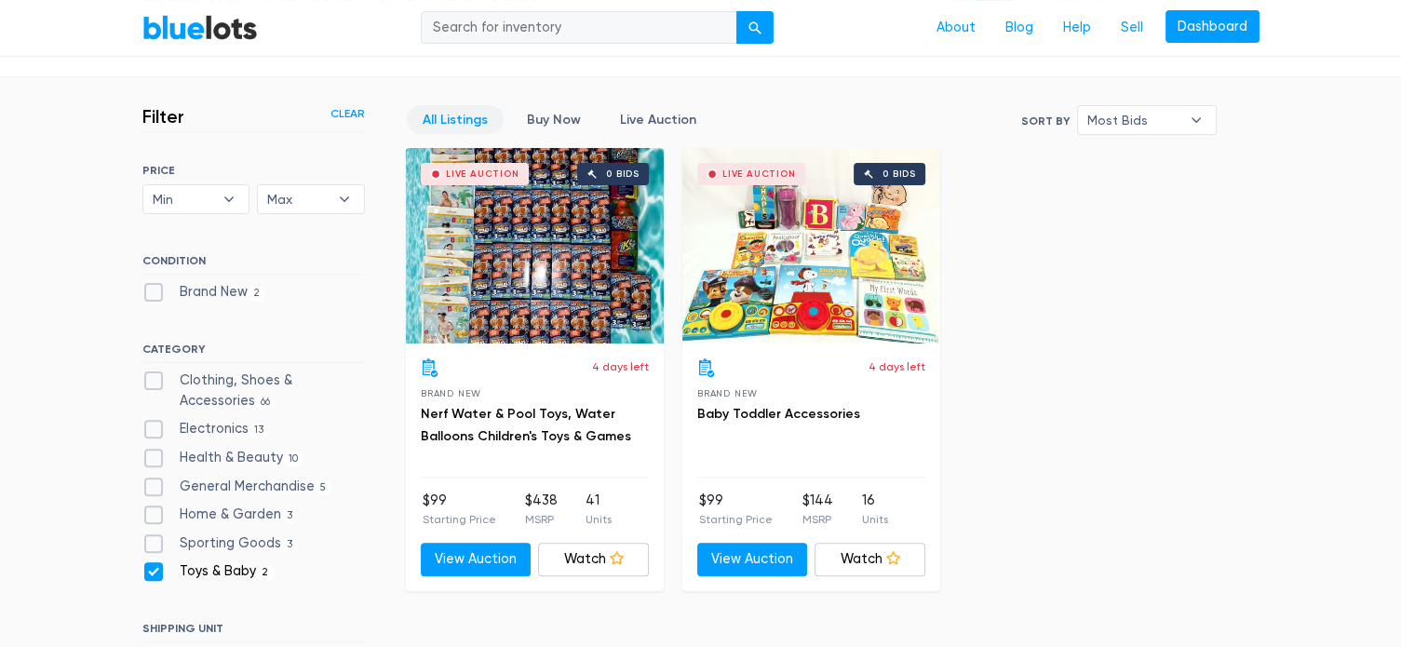
click at [149, 428] on label "Electronics 13" at bounding box center [206, 429] width 128 height 20
click at [149, 428] on input "Electronics 13" at bounding box center [148, 425] width 12 height 12
checkbox input "true"
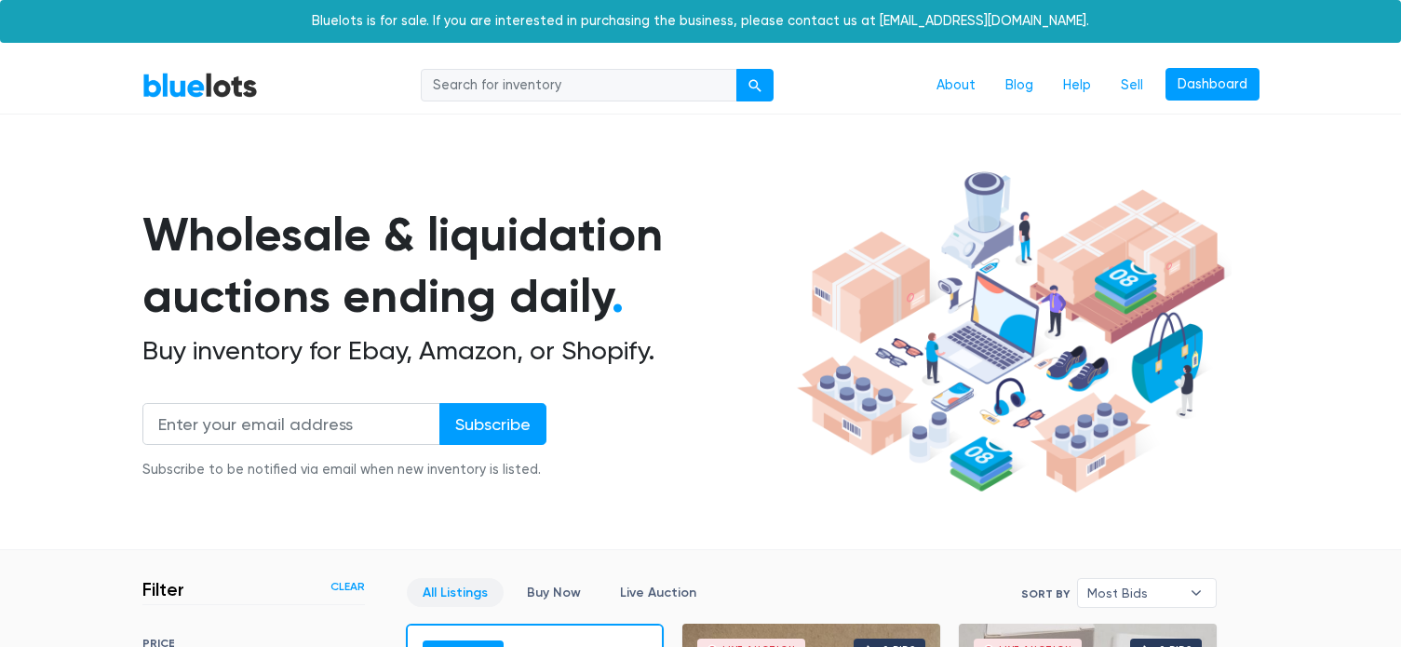
scroll to position [501, 0]
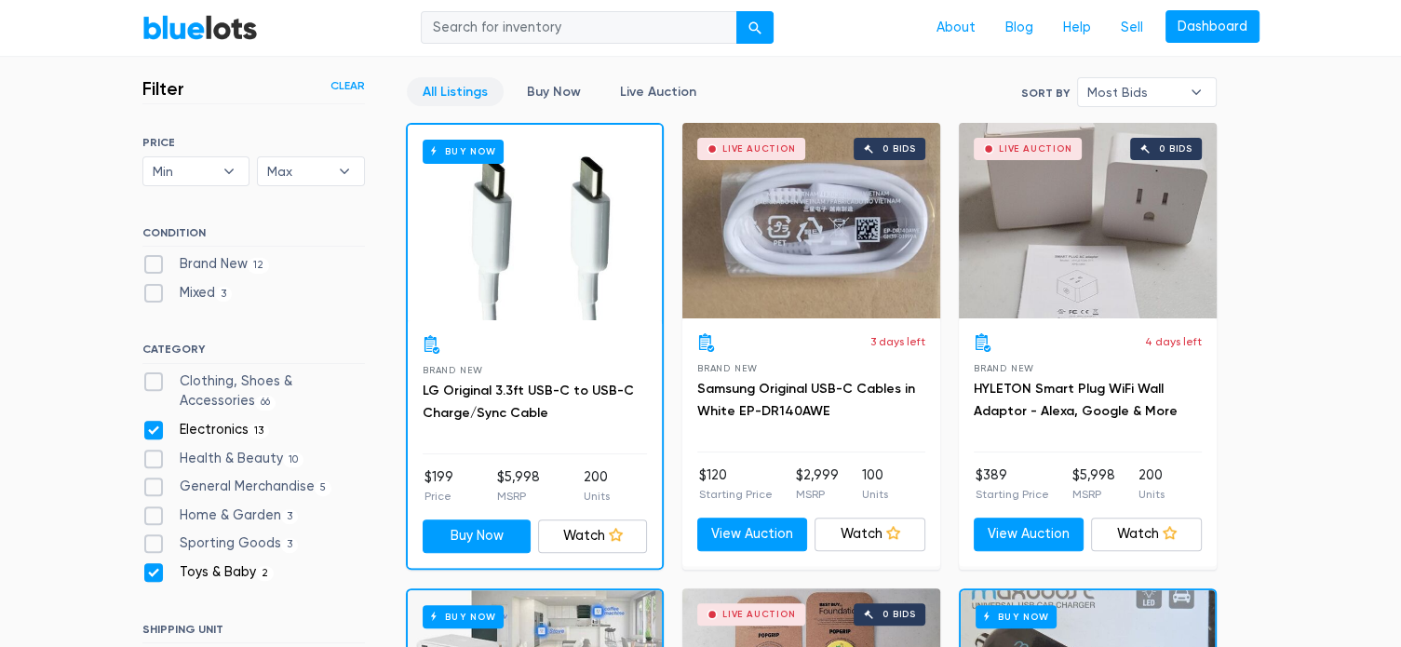
click at [151, 569] on label "Toys & Baby [DEMOGRAPHIC_DATA]" at bounding box center [208, 572] width 132 height 20
click at [151, 569] on Baby"] "Toys & Baby [DEMOGRAPHIC_DATA]" at bounding box center [148, 568] width 12 height 12
checkbox Baby"] "false"
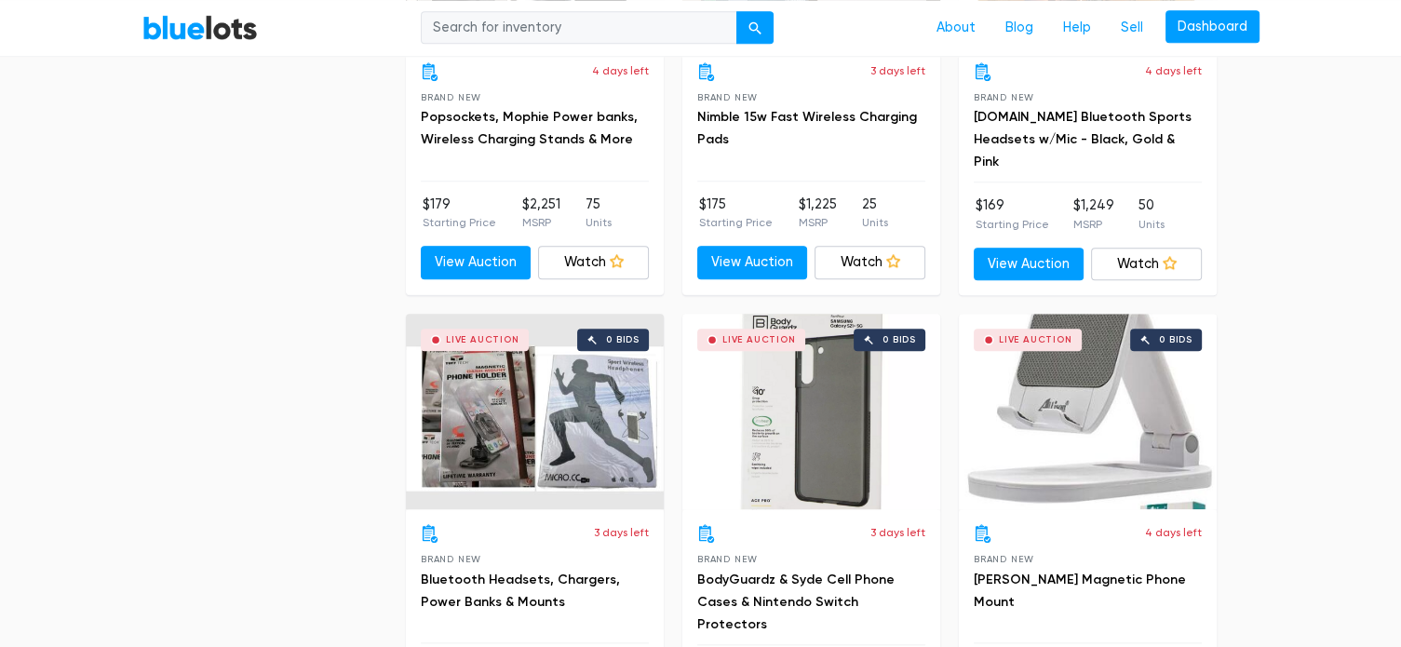
scroll to position [1804, 0]
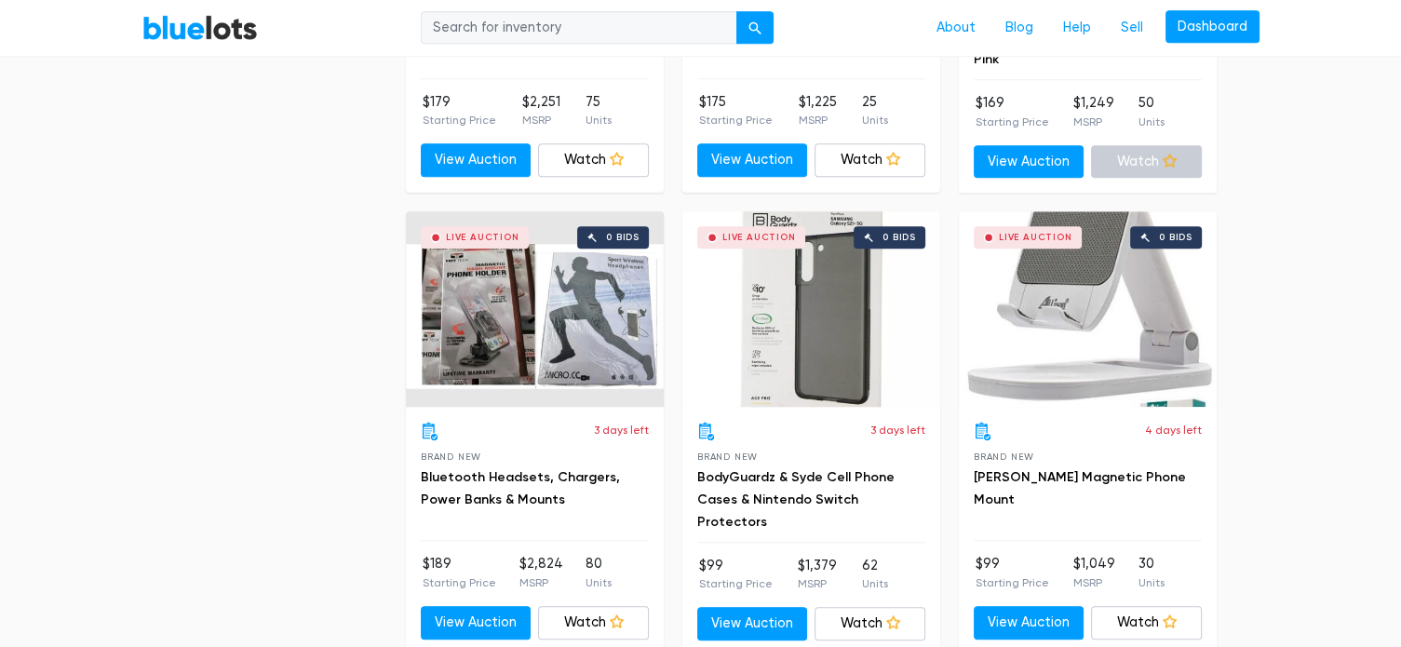
click at [1173, 156] on icon at bounding box center [1170, 161] width 14 height 14
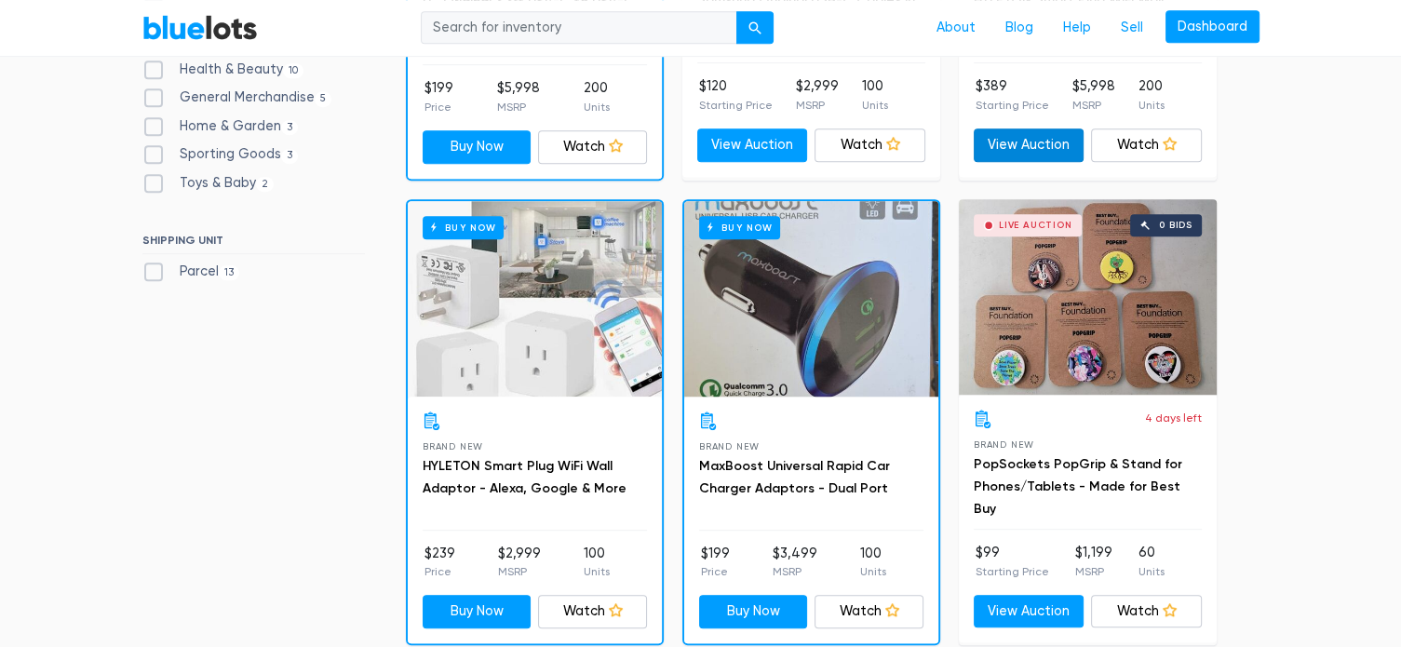
scroll to position [687, 0]
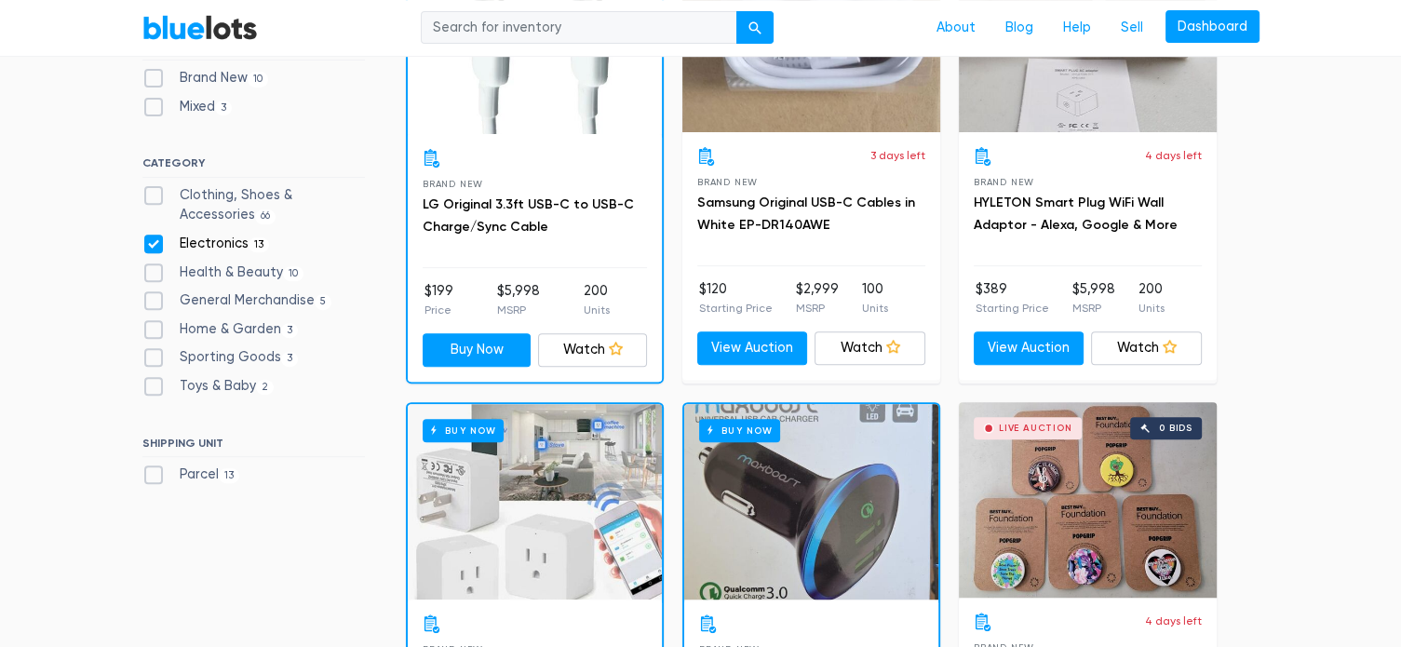
click at [156, 356] on label "Sporting Goods 3" at bounding box center [220, 357] width 156 height 20
click at [155, 356] on Goods"] "Sporting Goods 3" at bounding box center [148, 353] width 12 height 12
checkbox Goods"] "true"
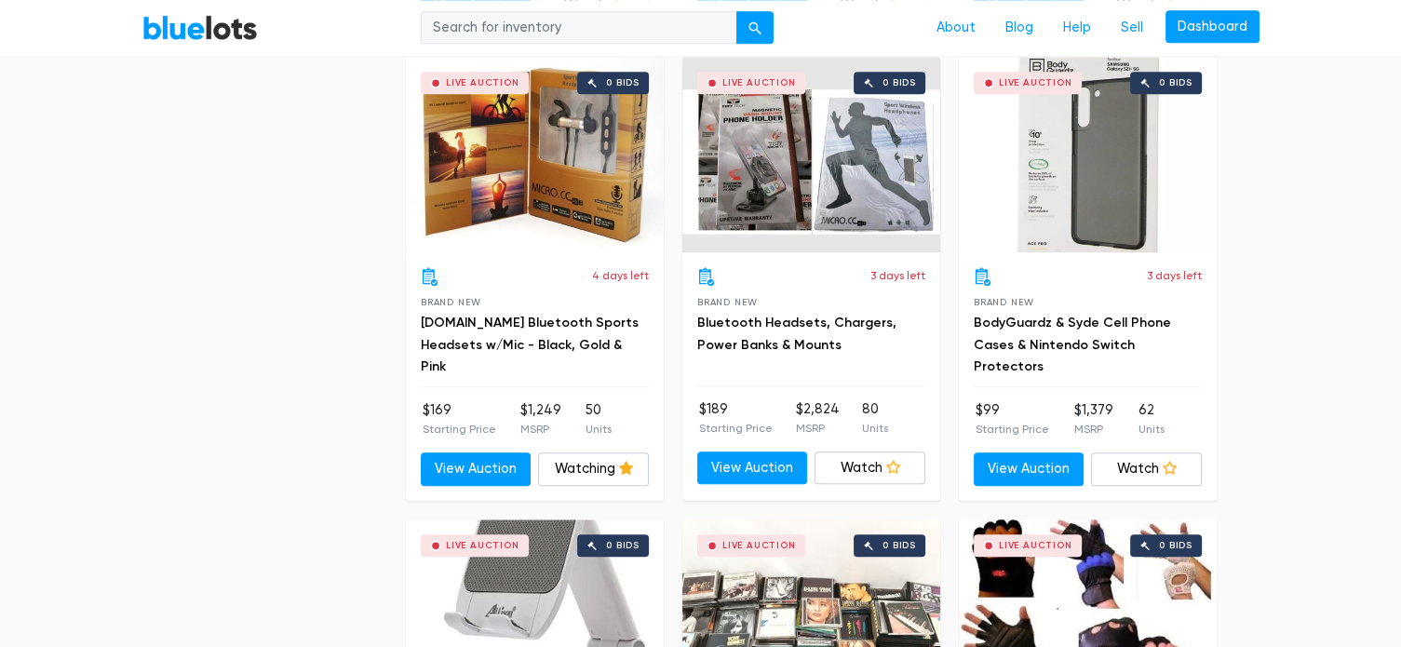
scroll to position [1990, 0]
